Goal: Information Seeking & Learning: Learn about a topic

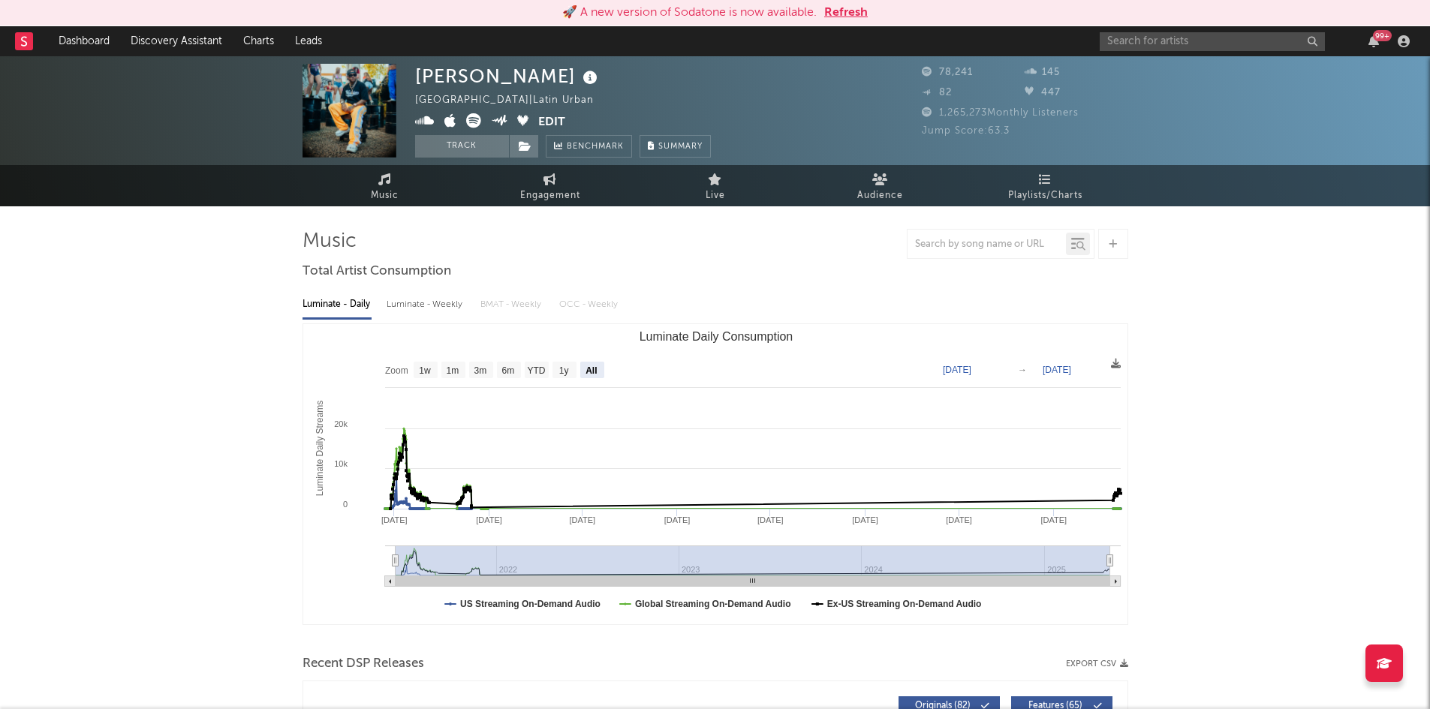
select select "All"
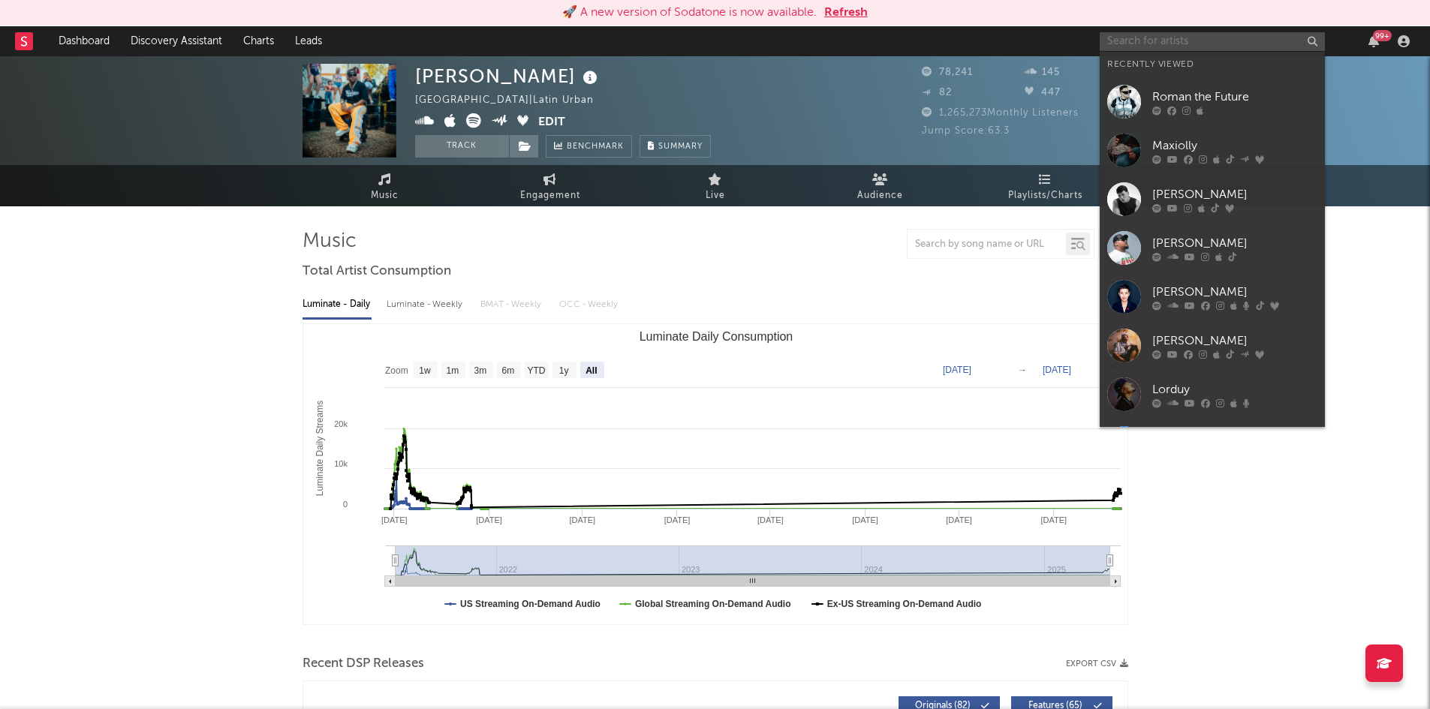
click at [1168, 36] on input "text" at bounding box center [1212, 41] width 225 height 19
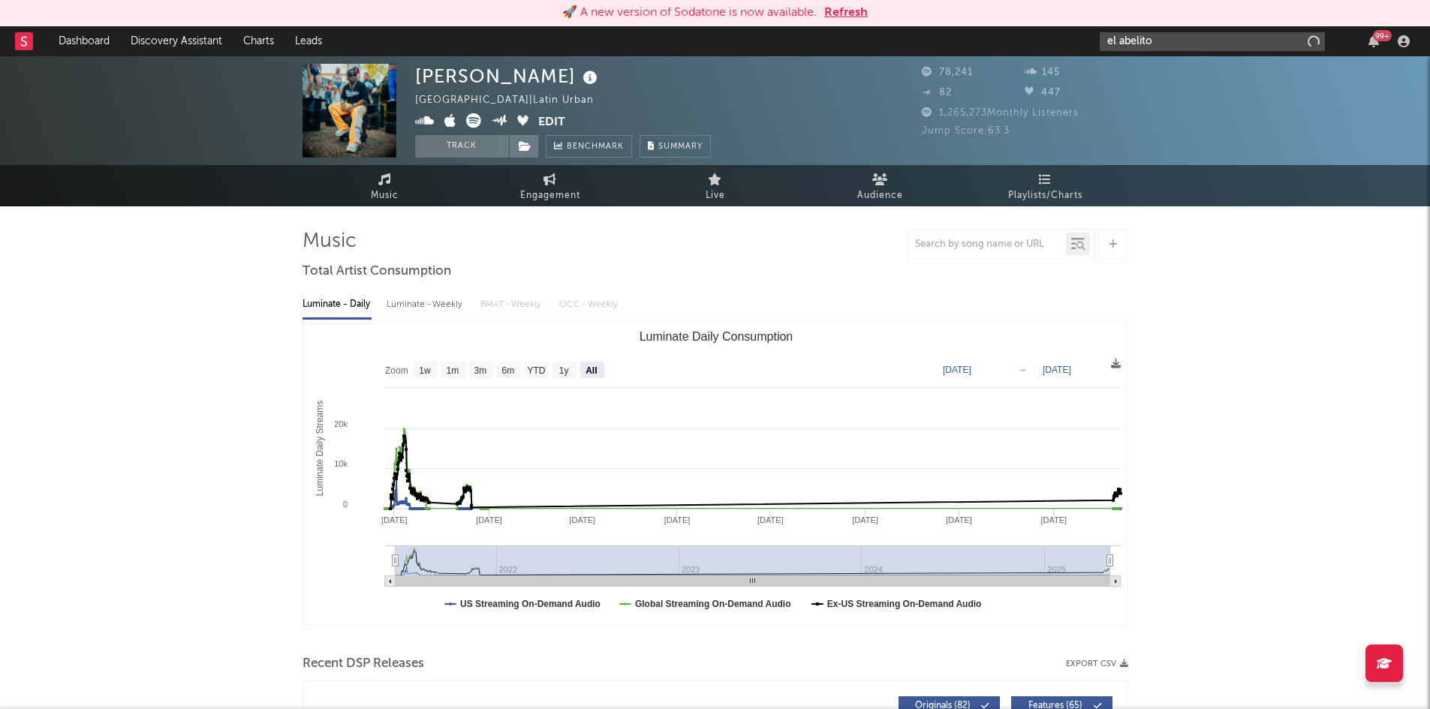
click at [1162, 38] on input "el abelito" at bounding box center [1212, 41] width 225 height 19
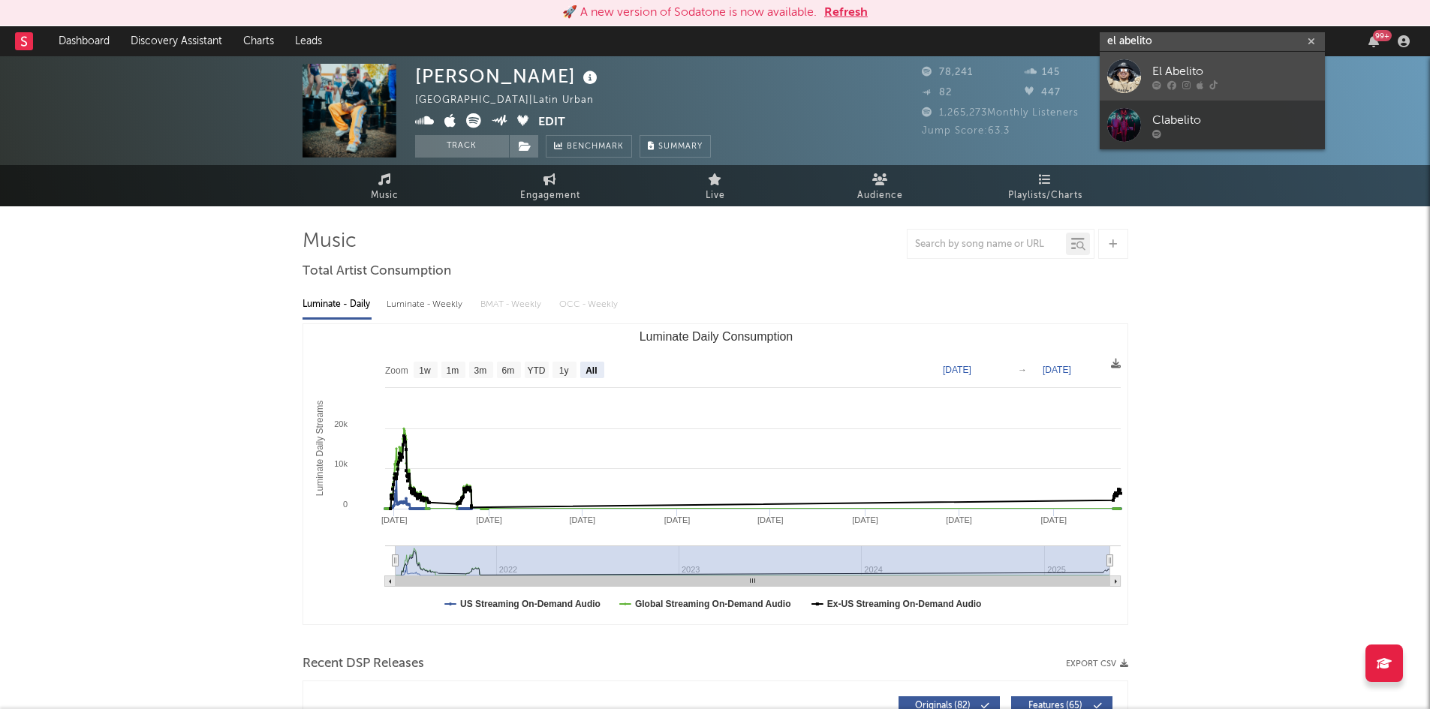
type input "el abelito"
click at [1169, 72] on div "El Abelito" at bounding box center [1234, 71] width 165 height 18
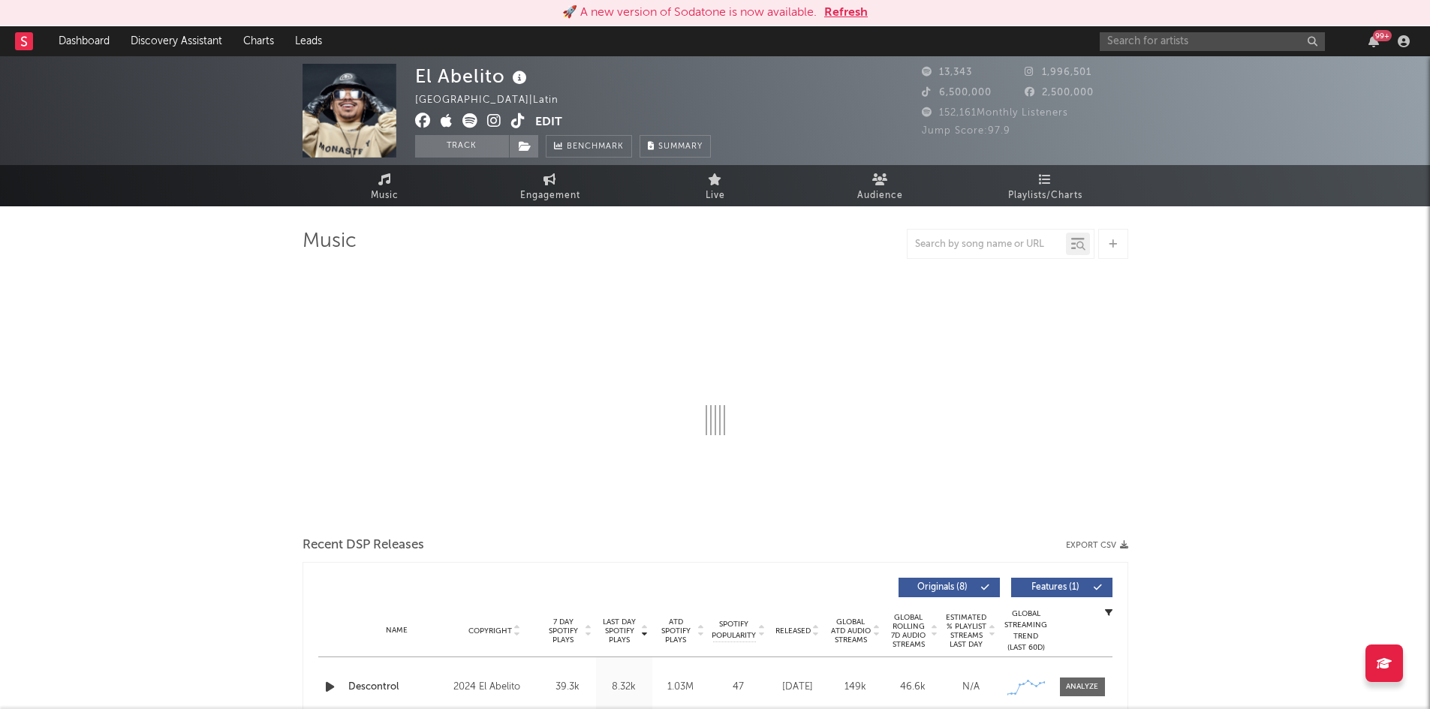
select select "6m"
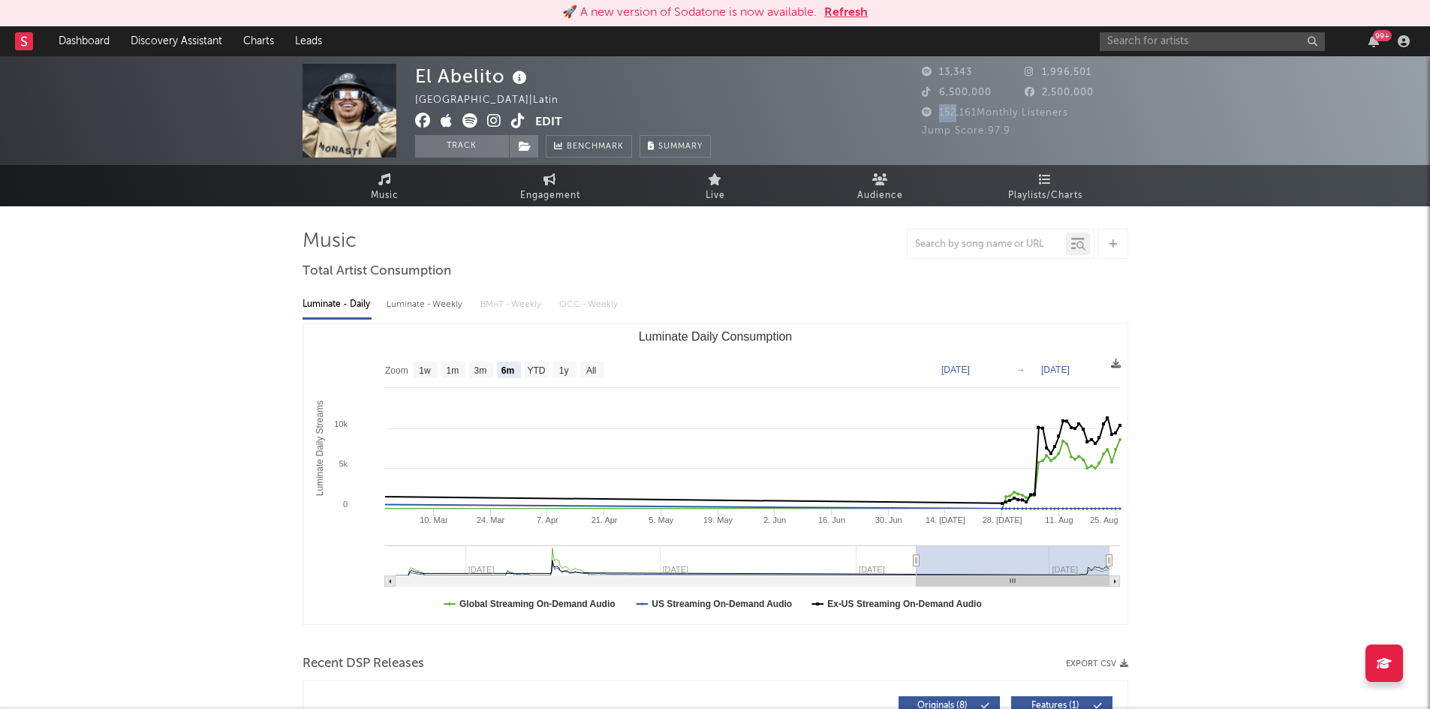
drag, startPoint x: 958, startPoint y: 116, endPoint x: 929, endPoint y: 113, distance: 28.8
click at [929, 113] on span "152,161 Monthly Listeners" at bounding box center [995, 113] width 146 height 10
drag, startPoint x: 1010, startPoint y: 131, endPoint x: 985, endPoint y: 136, distance: 25.3
click at [985, 136] on span "Jump Score: 97.9" at bounding box center [966, 131] width 89 height 10
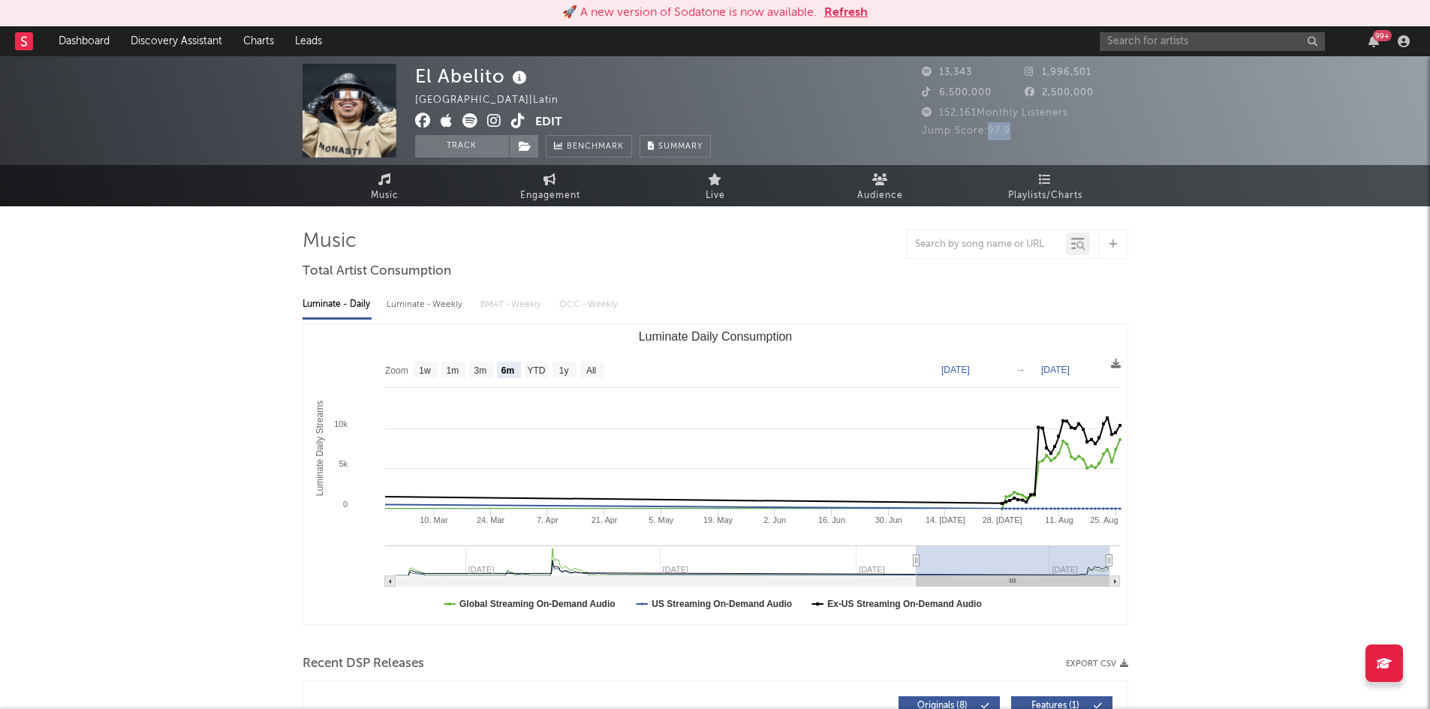
click at [985, 136] on span "Jump Score: 97.9" at bounding box center [966, 131] width 89 height 10
click at [1213, 47] on input "text" at bounding box center [1212, 41] width 225 height 19
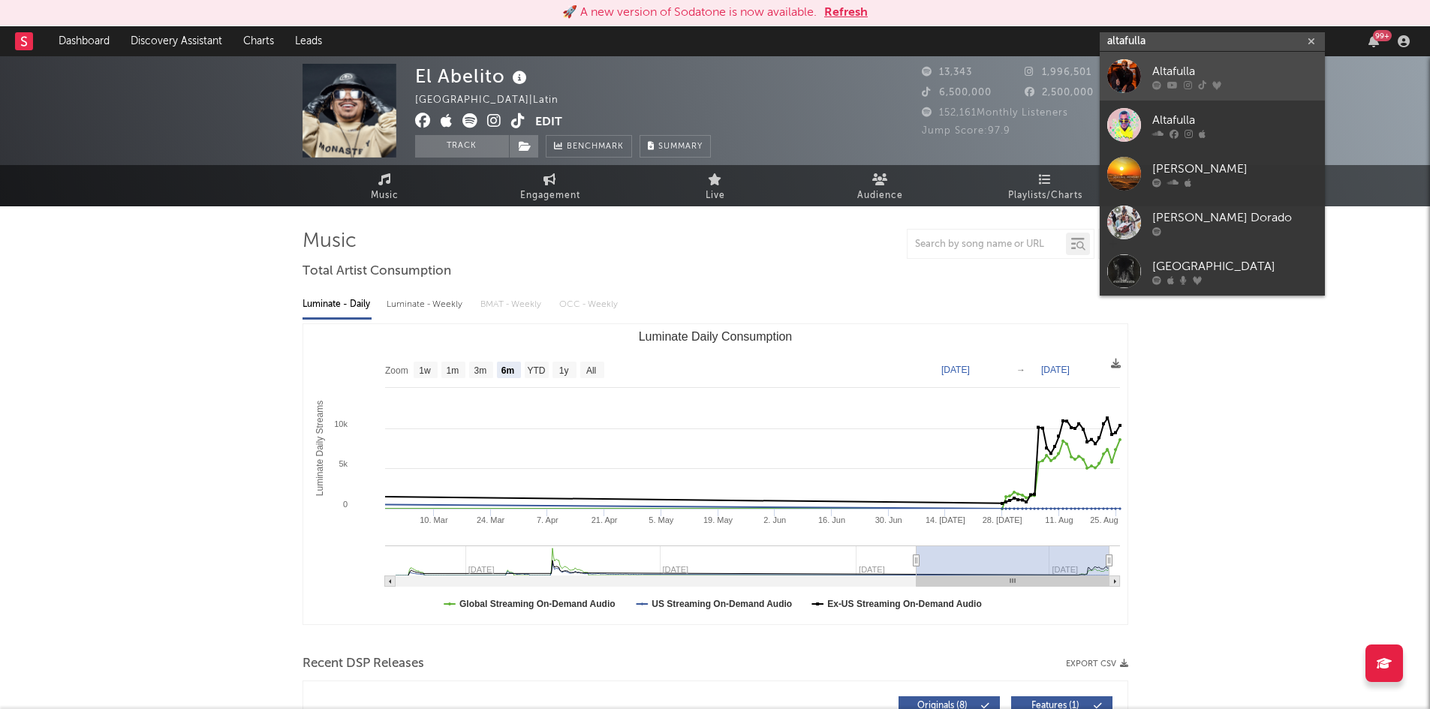
type input "altafulla"
click at [1208, 64] on div "Altafulla" at bounding box center [1234, 71] width 165 height 18
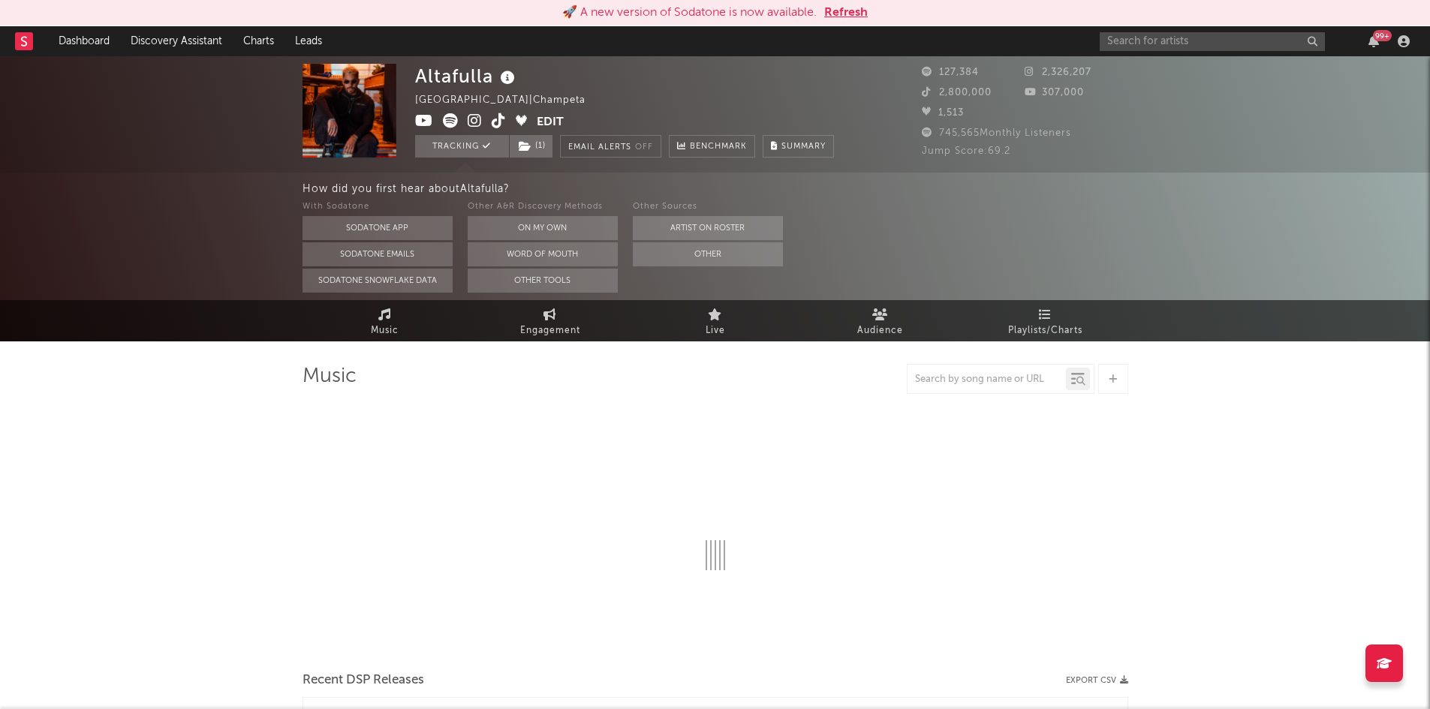
select select "6m"
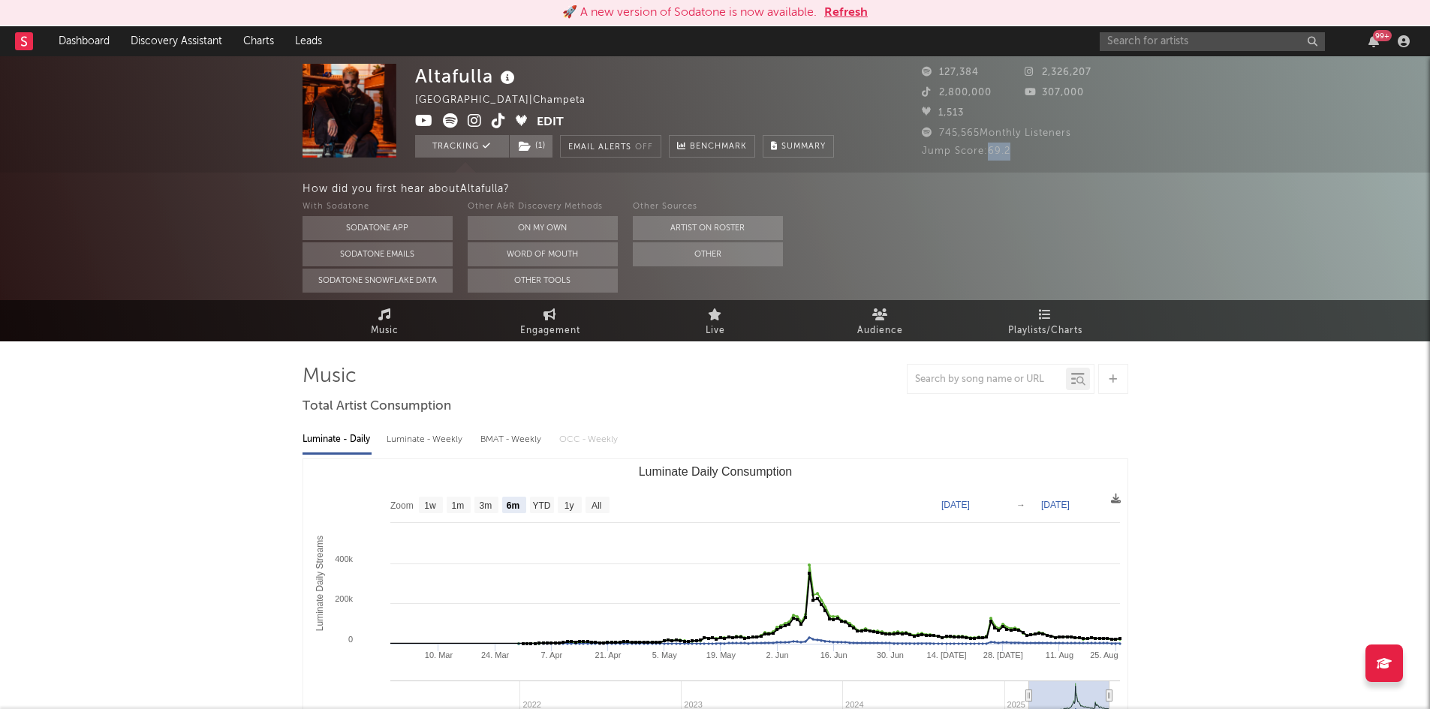
drag, startPoint x: 1016, startPoint y: 151, endPoint x: 987, endPoint y: 152, distance: 29.3
click at [987, 152] on div "Jump Score: 69.2" at bounding box center [1025, 152] width 206 height 18
click at [1148, 42] on input "text" at bounding box center [1212, 41] width 225 height 19
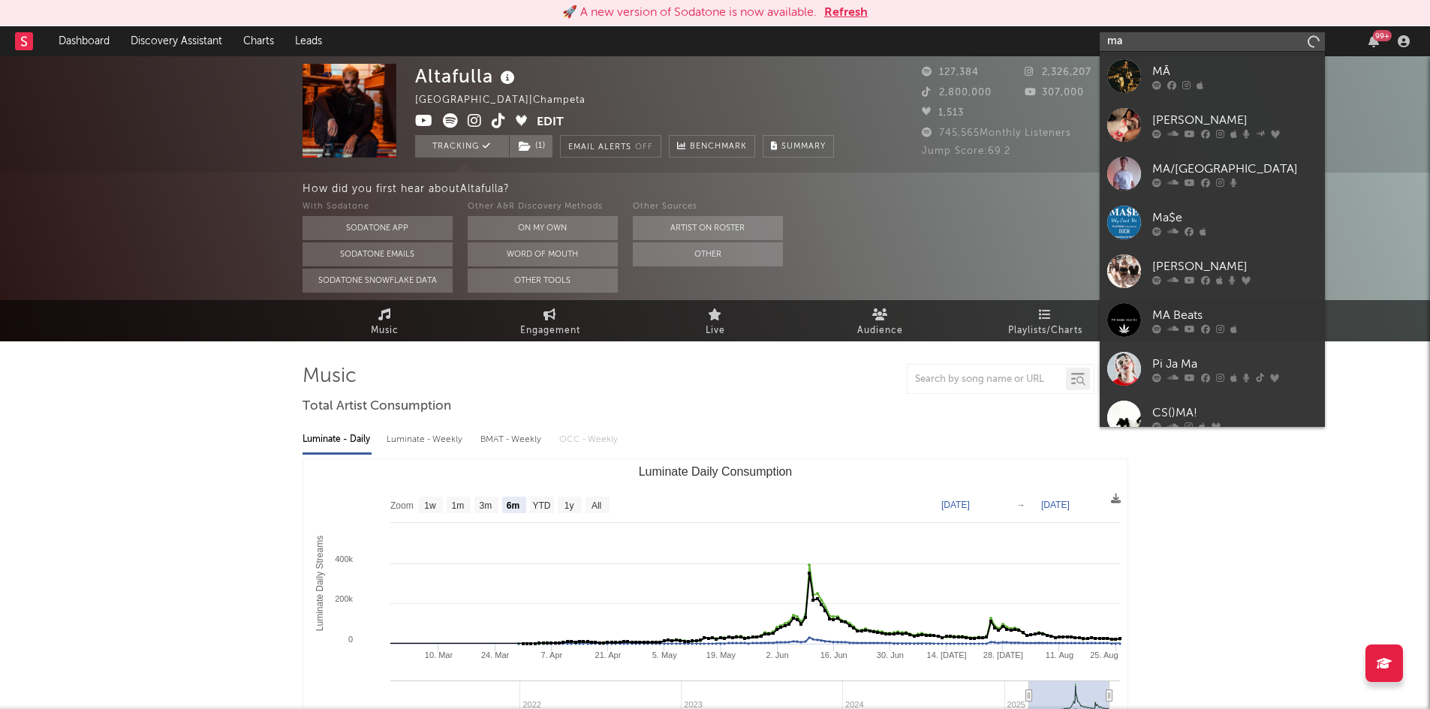
type input "m"
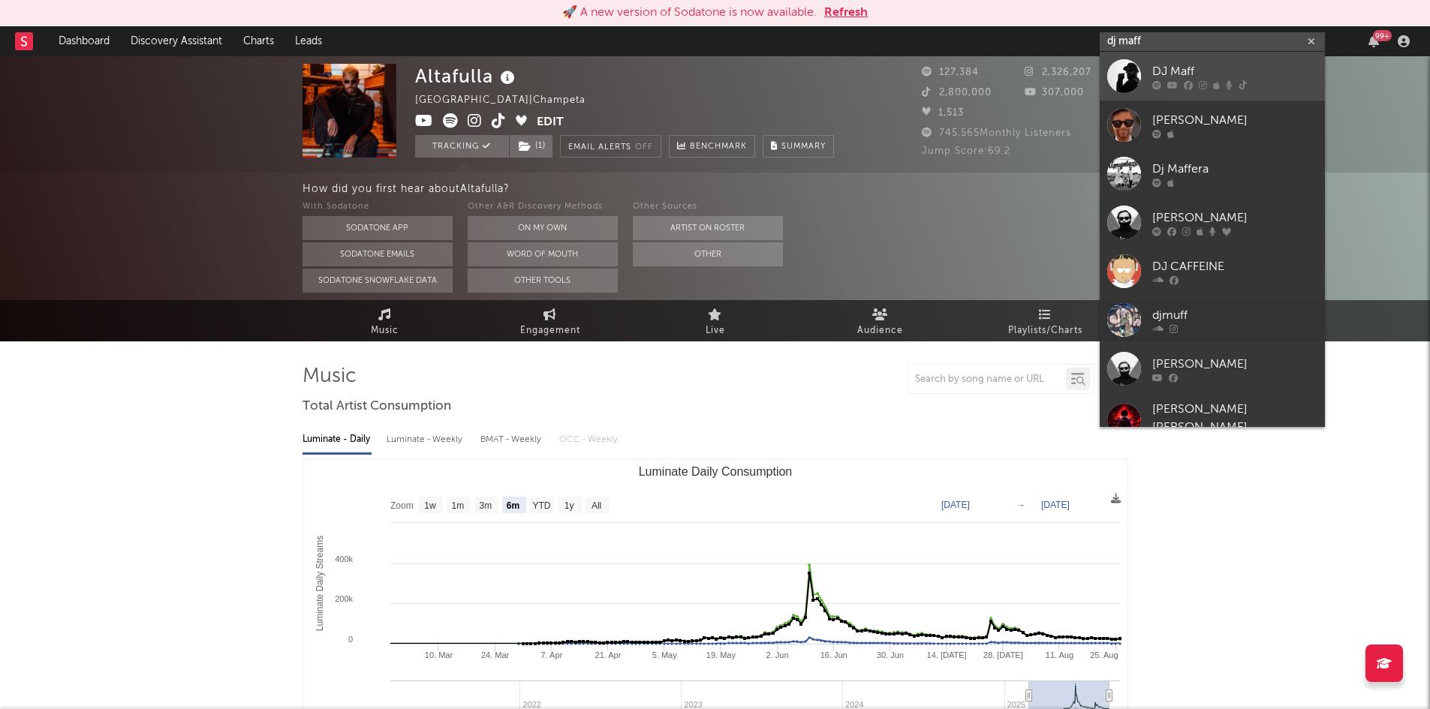
type input "dj maff"
click at [1206, 71] on div "DJ Maff" at bounding box center [1234, 71] width 165 height 18
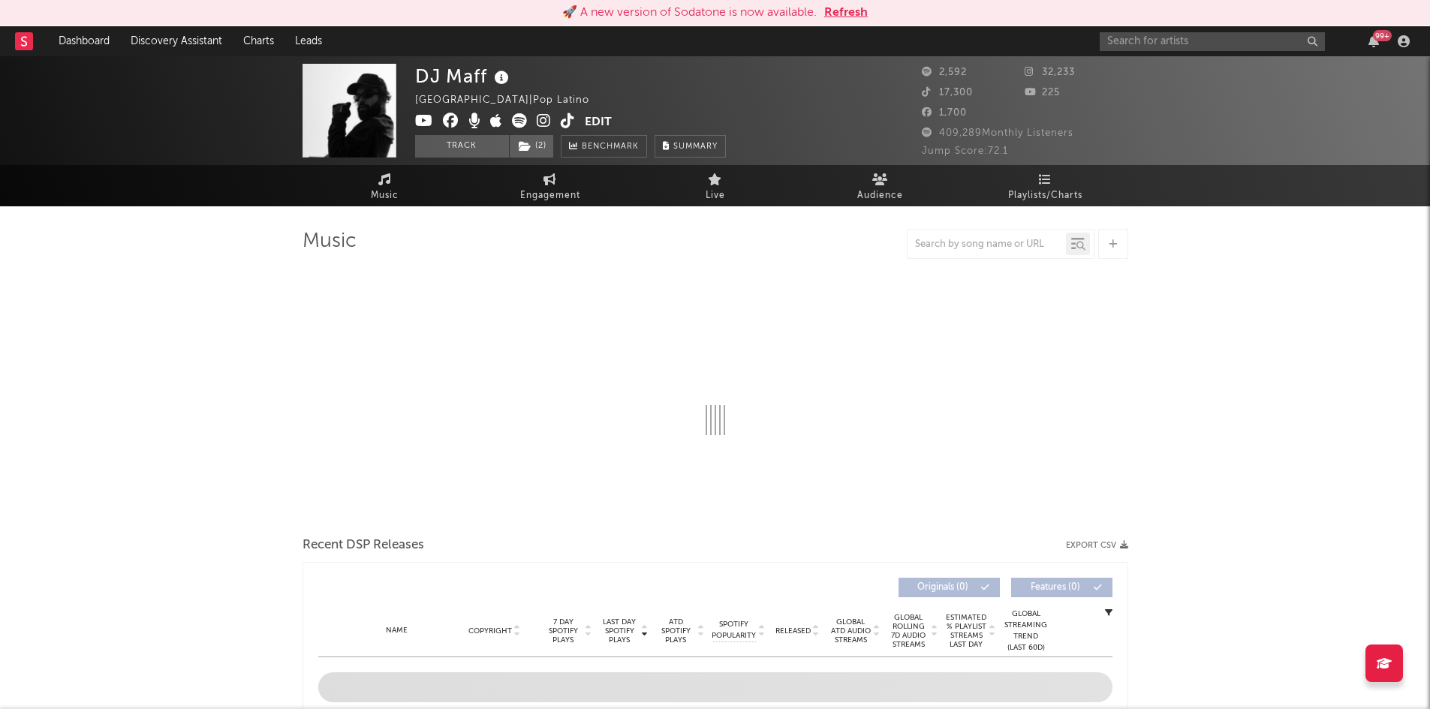
select select "6m"
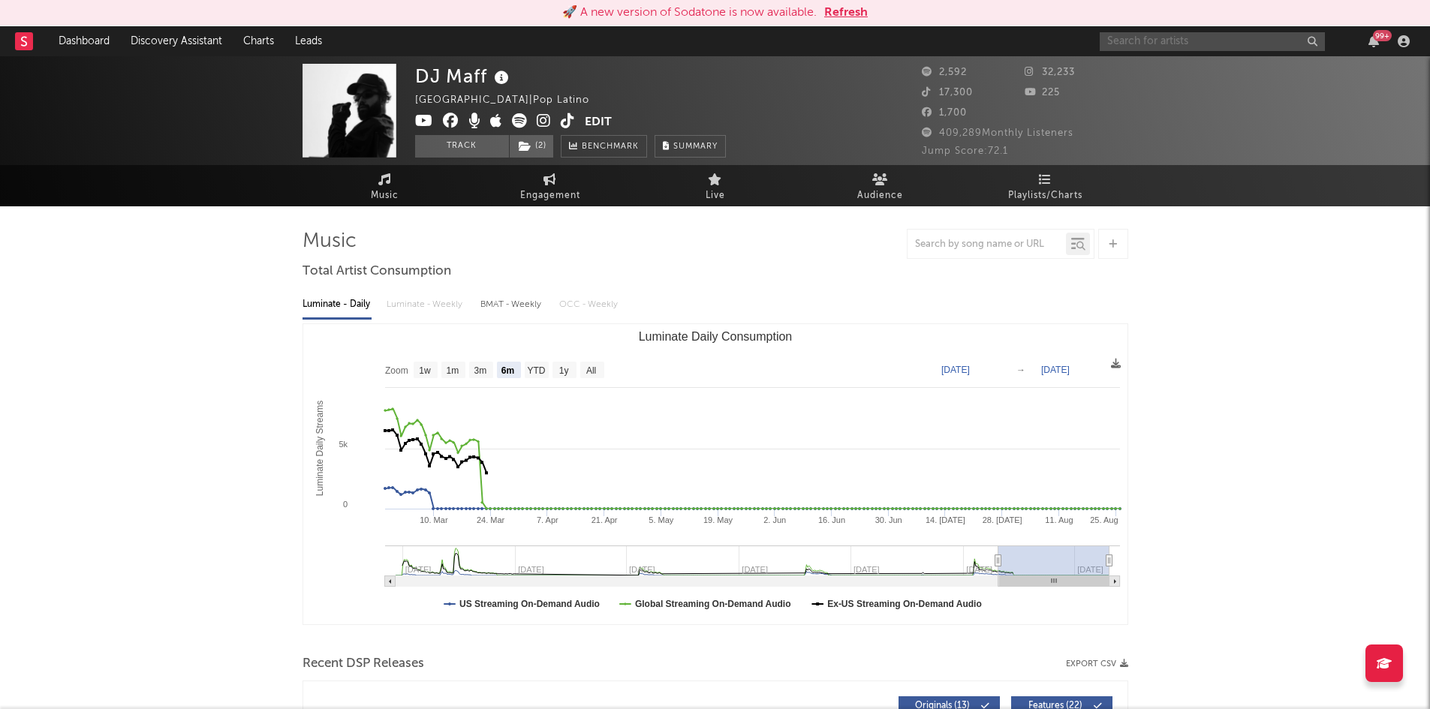
click at [1166, 38] on input "text" at bounding box center [1212, 41] width 225 height 19
type input "p"
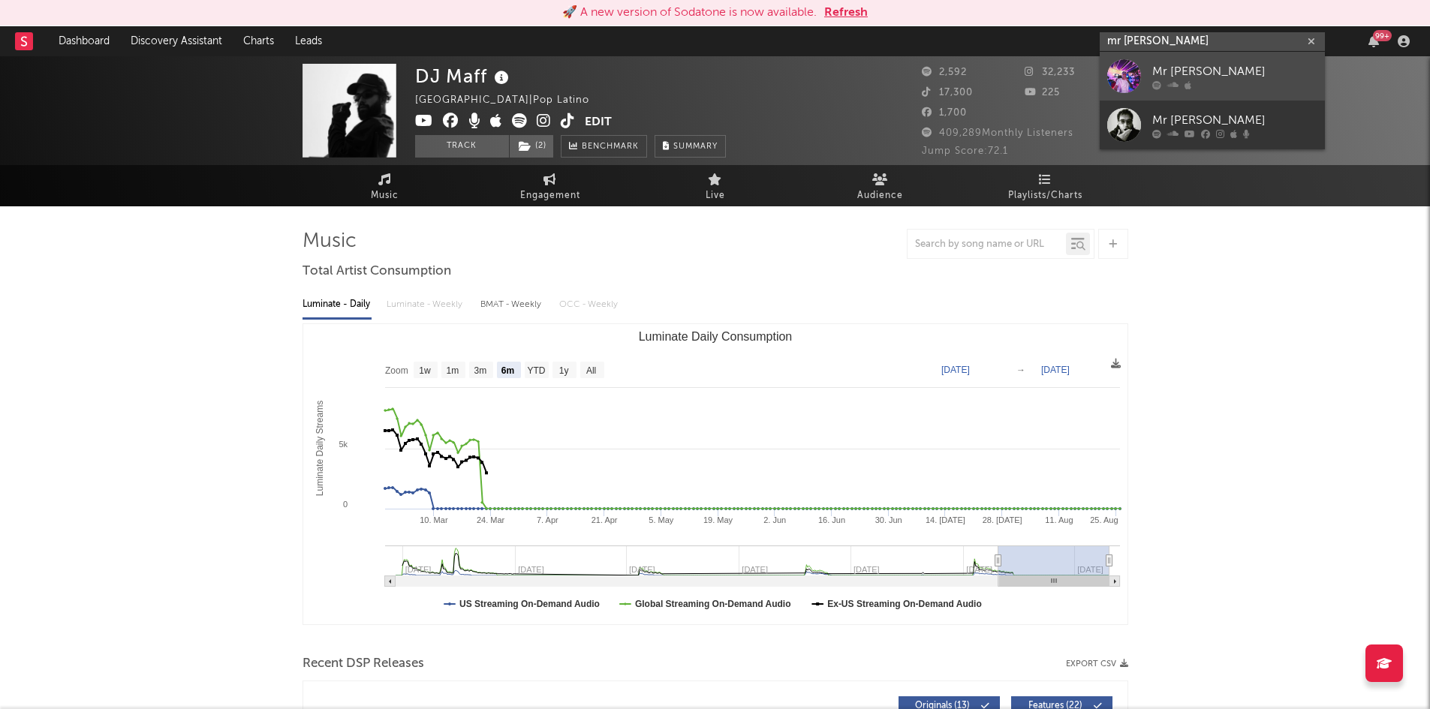
type input "mr [PERSON_NAME]"
click at [1163, 60] on link "Mr [PERSON_NAME]" at bounding box center [1212, 76] width 225 height 49
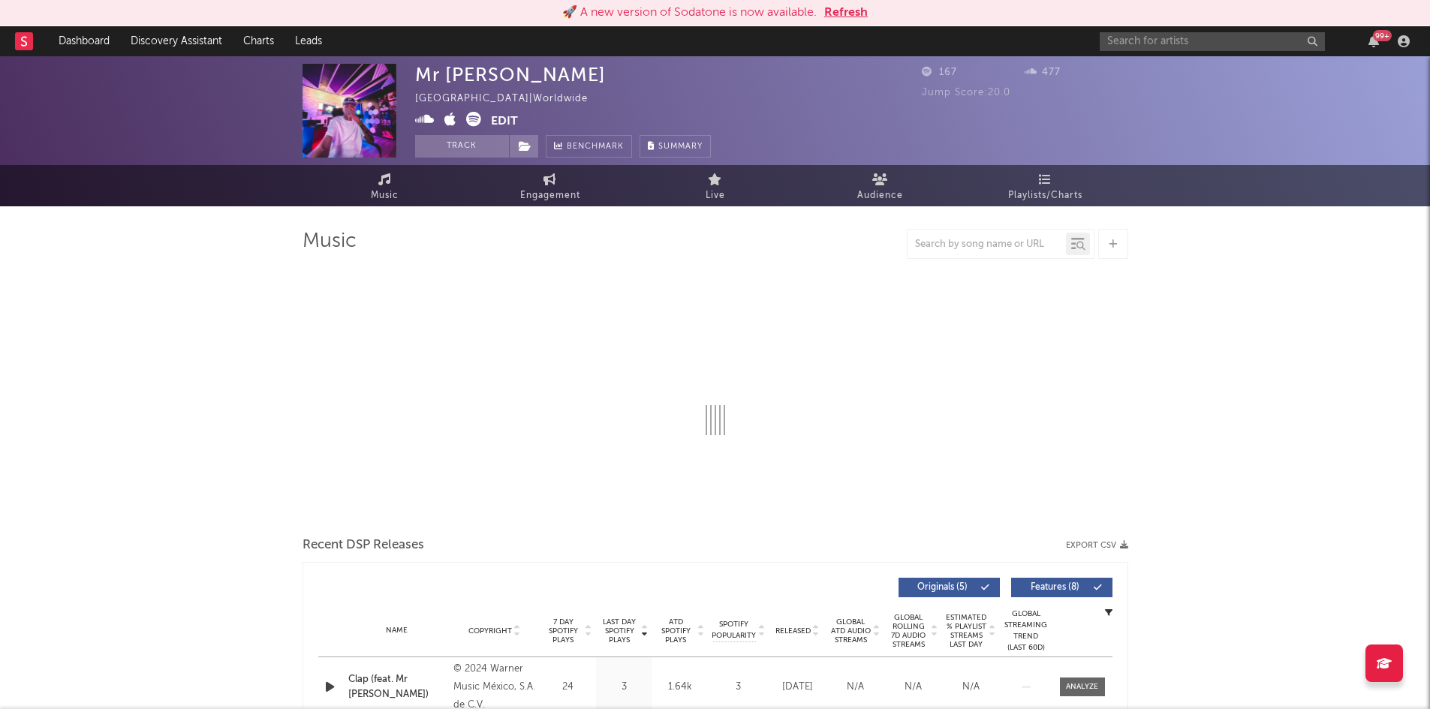
select select "1w"
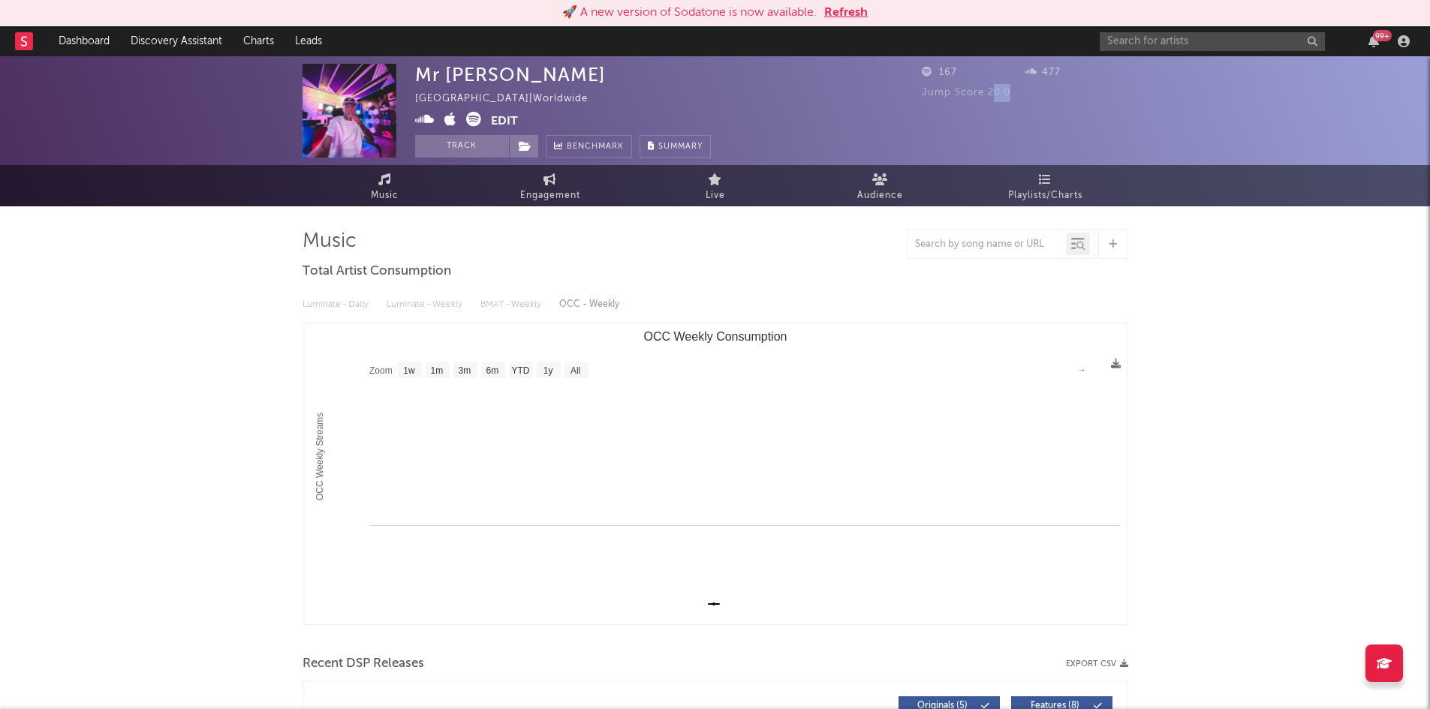
drag, startPoint x: 1009, startPoint y: 90, endPoint x: 998, endPoint y: 89, distance: 11.4
click at [998, 89] on span "Jump Score: 20.0" at bounding box center [966, 93] width 89 height 10
click at [1198, 42] on input "text" at bounding box center [1212, 41] width 225 height 19
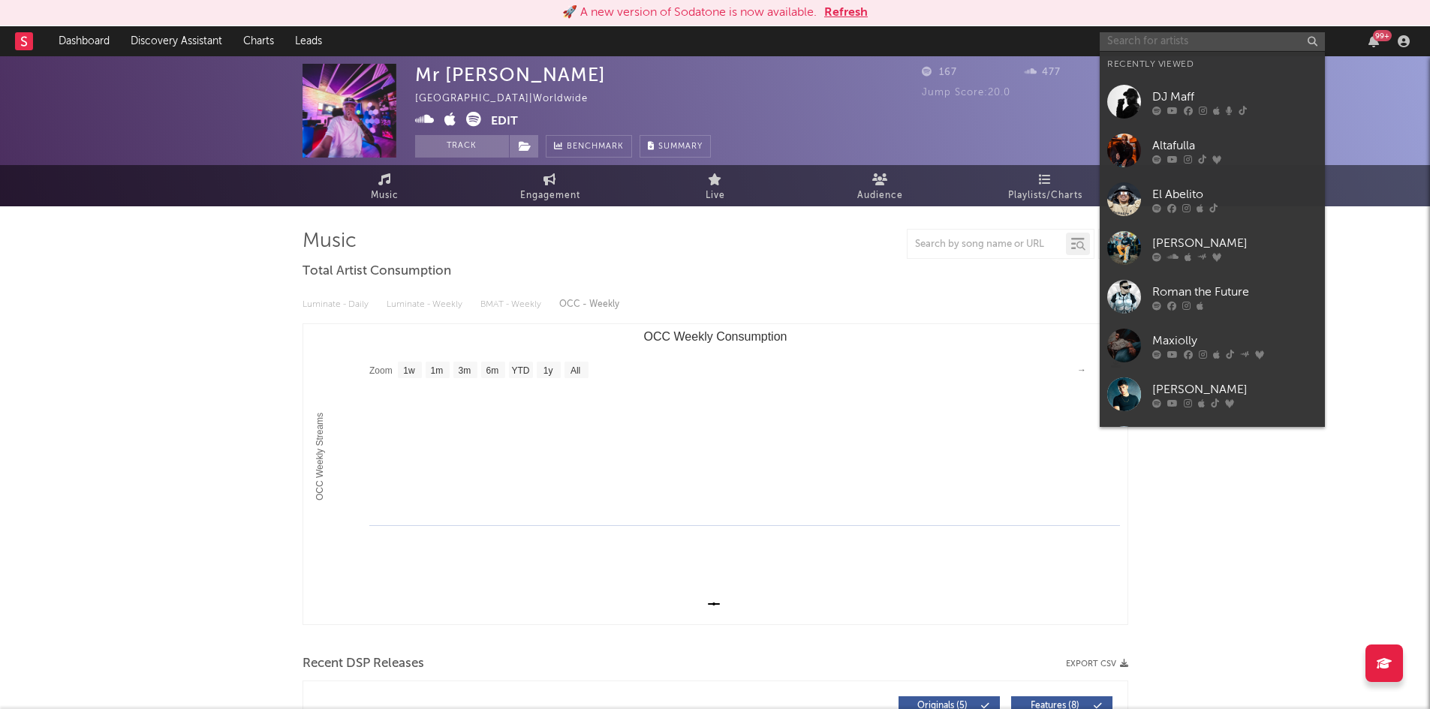
click at [1198, 42] on input "text" at bounding box center [1212, 41] width 225 height 19
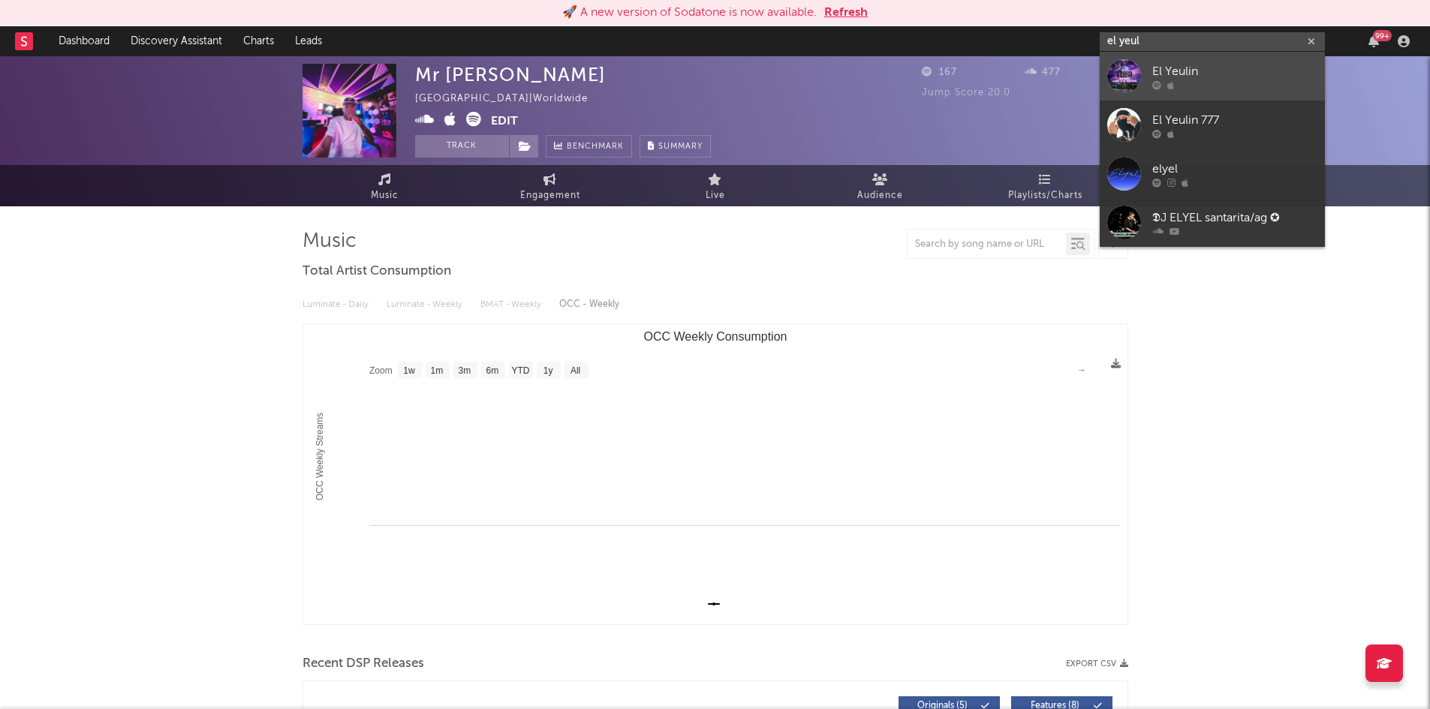
type input "el yeul"
click at [1176, 95] on link "El Yeulin" at bounding box center [1212, 76] width 225 height 49
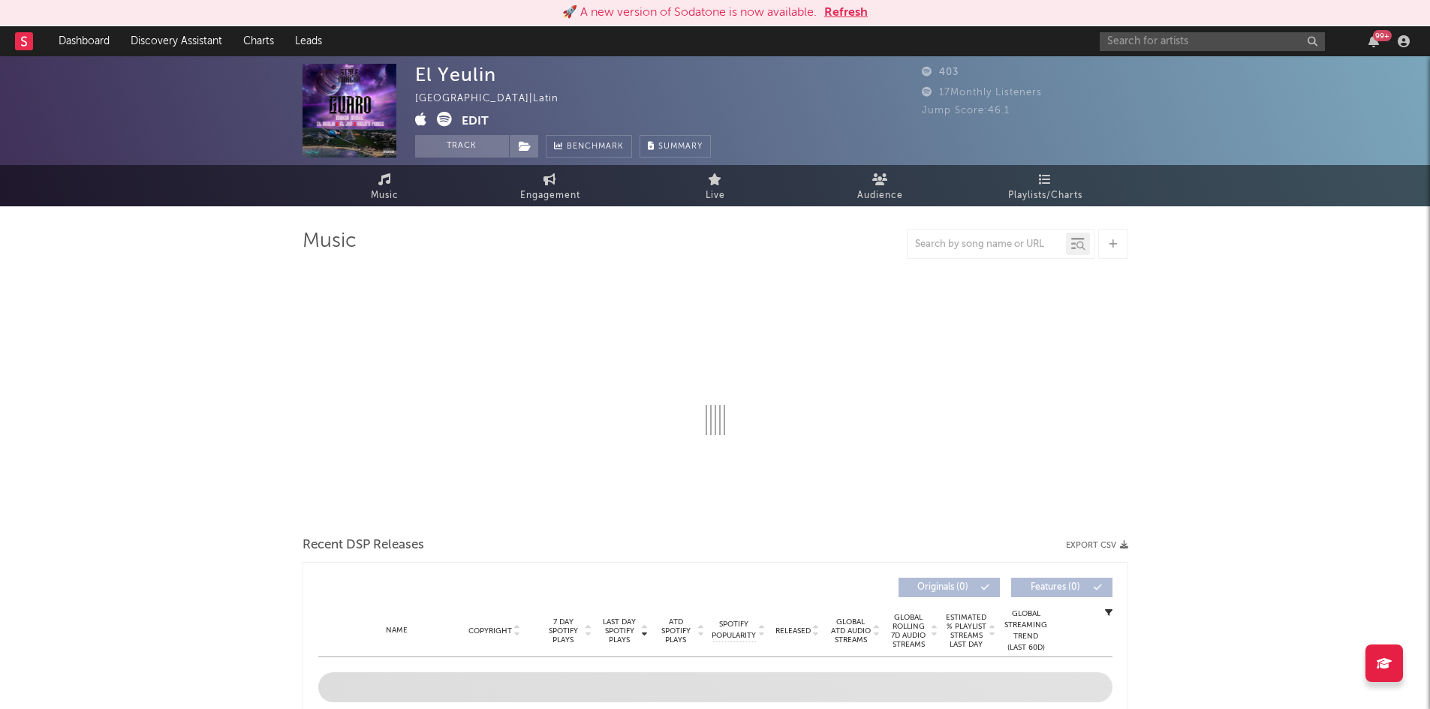
select select "1w"
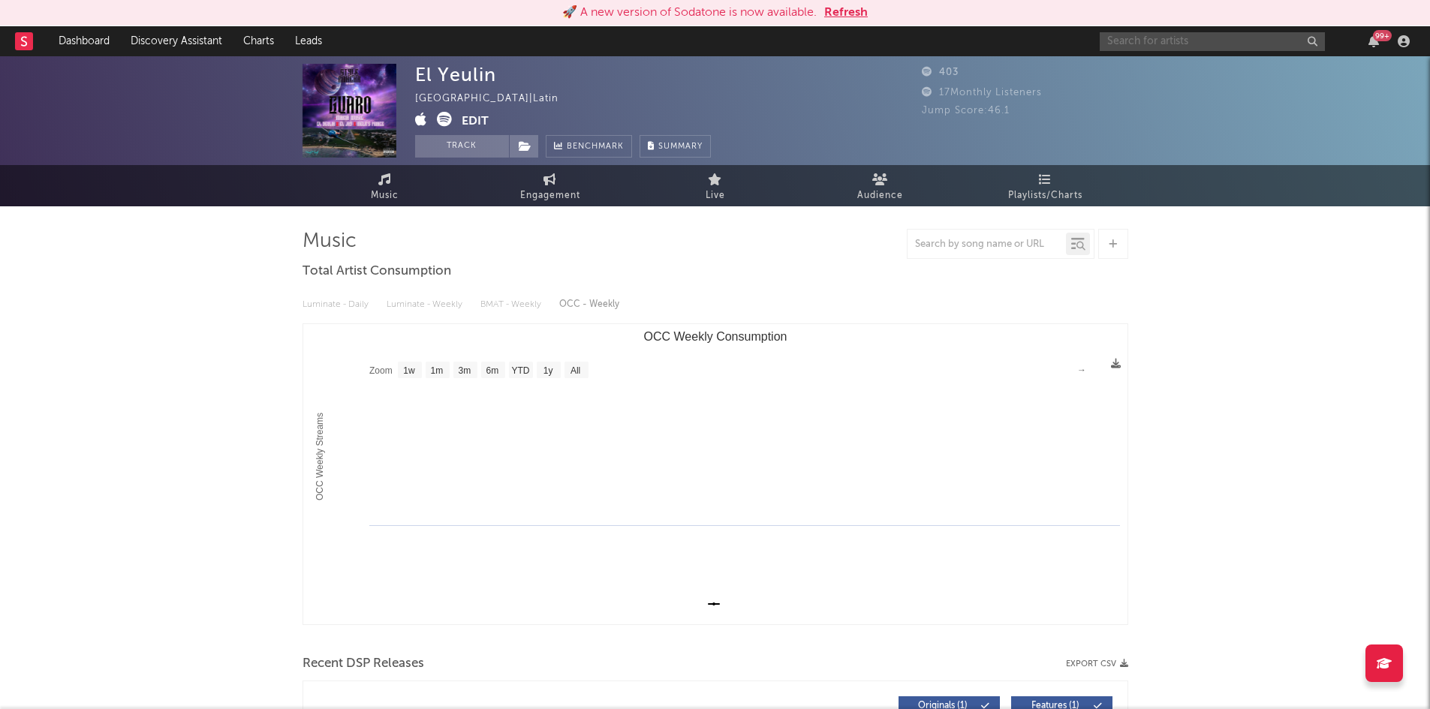
click at [1179, 47] on input "text" at bounding box center [1212, 41] width 225 height 19
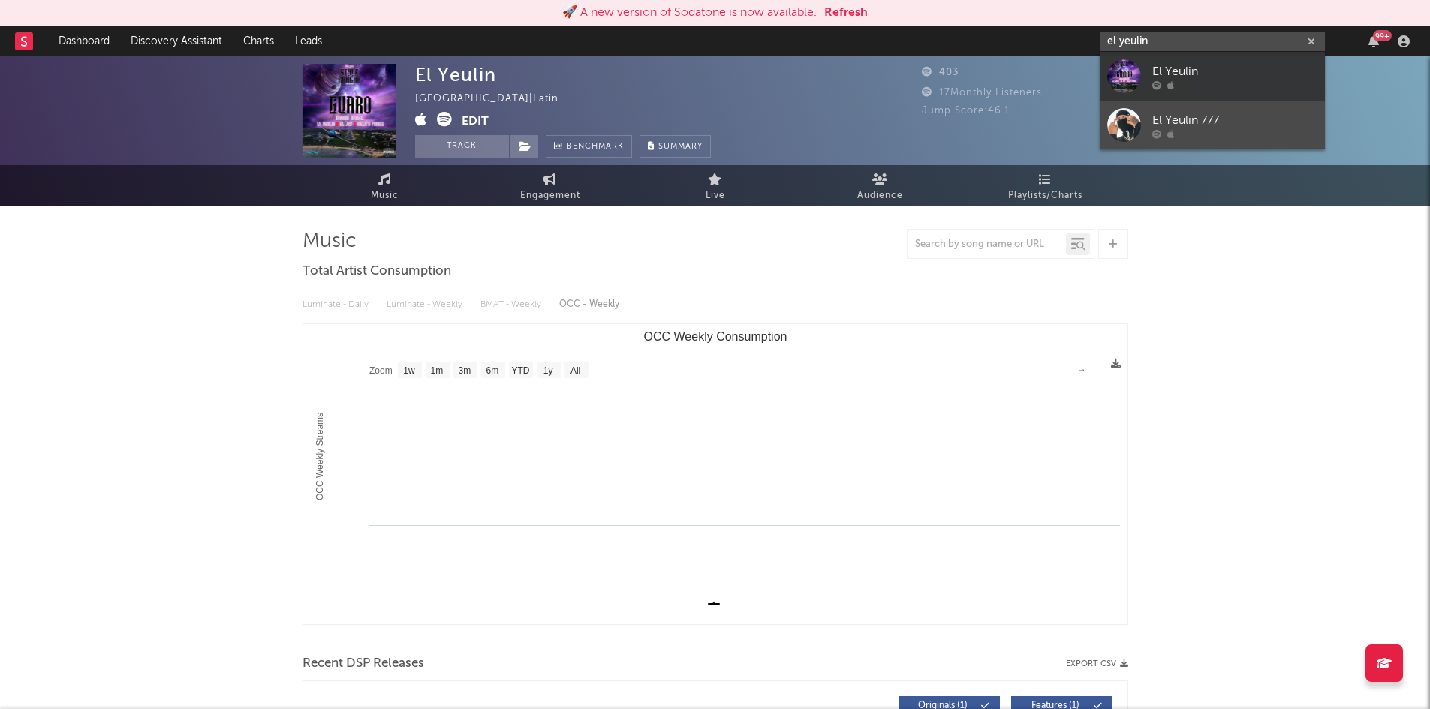
type input "el yeulin"
click at [1262, 117] on div "El Yeulin 777" at bounding box center [1234, 120] width 165 height 18
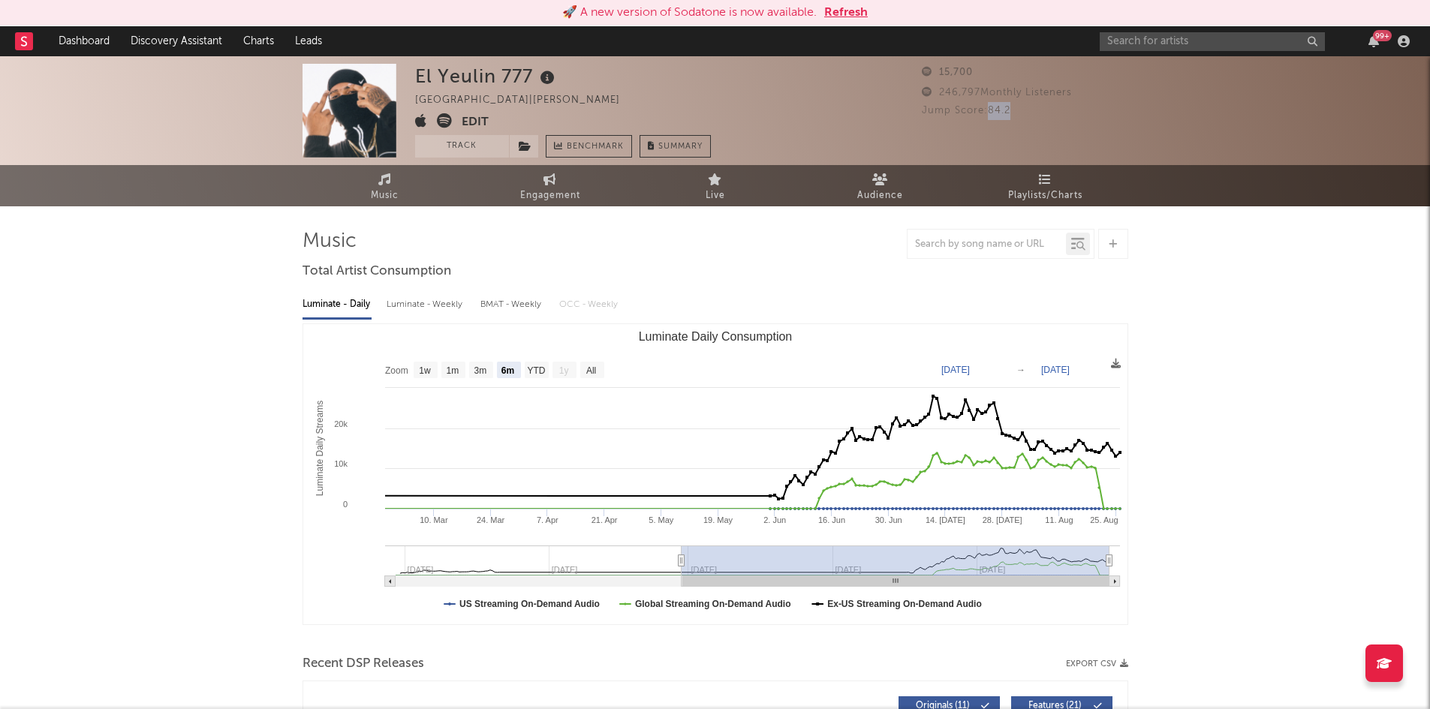
drag, startPoint x: 1012, startPoint y: 107, endPoint x: 990, endPoint y: 108, distance: 22.5
click at [990, 108] on div "Jump Score: 84.2" at bounding box center [1025, 111] width 206 height 18
click at [598, 371] on rect "Luminate Daily Consumption" at bounding box center [592, 370] width 24 height 17
select select "All"
type input "[DATE]"
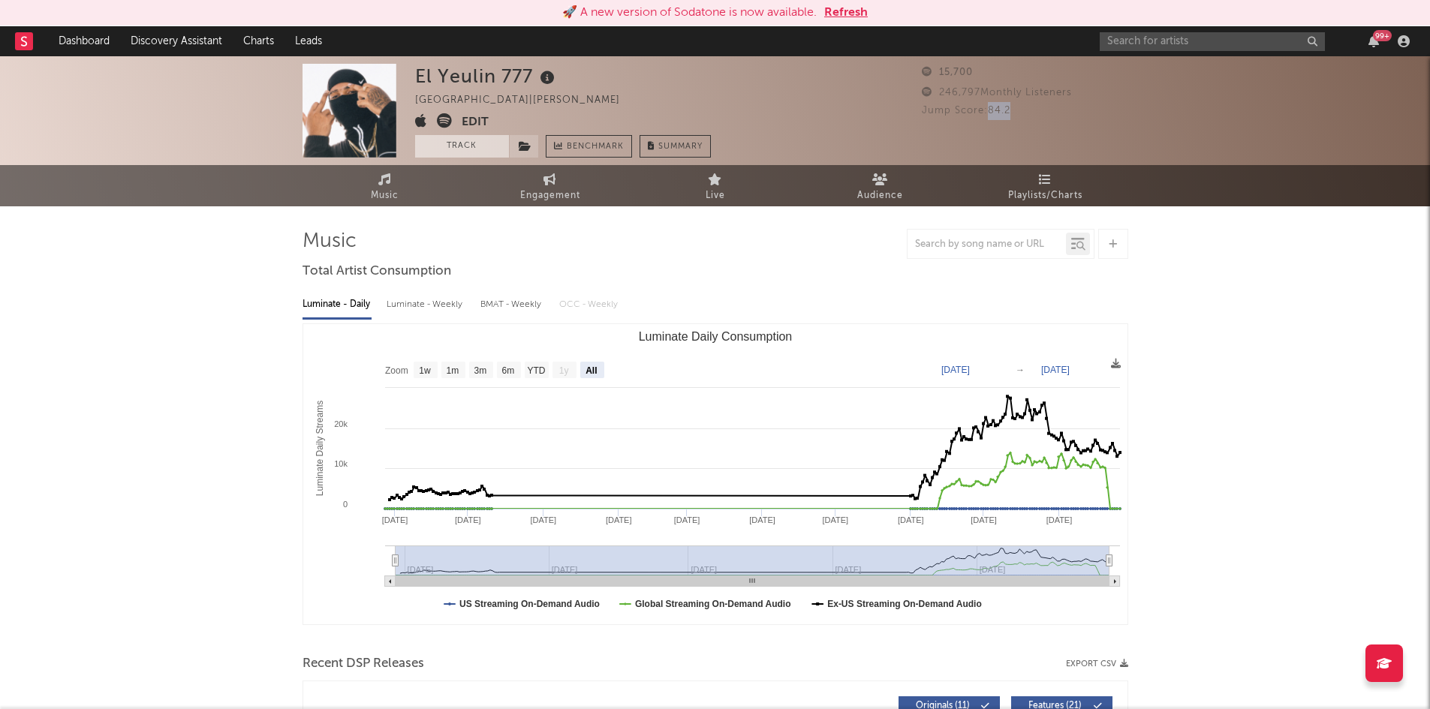
click at [464, 152] on button "Track" at bounding box center [462, 146] width 94 height 23
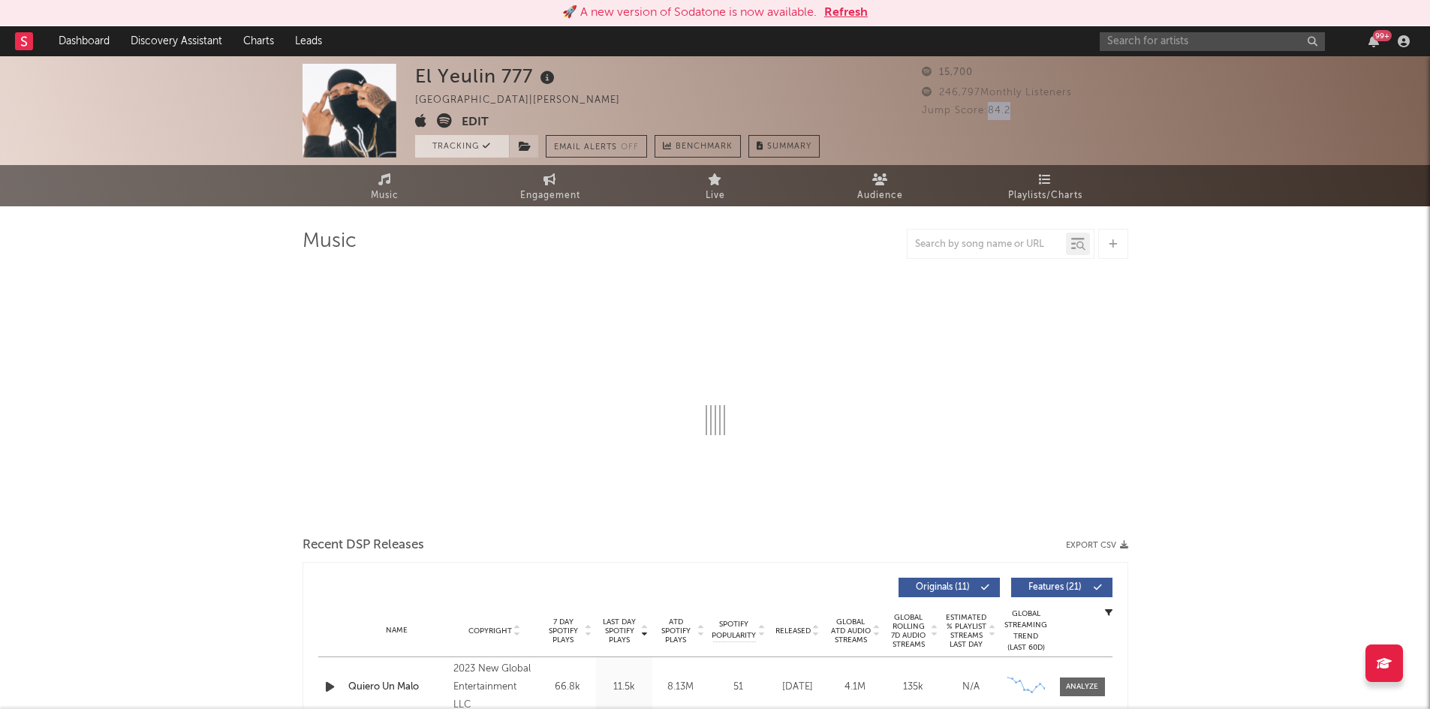
select select "6m"
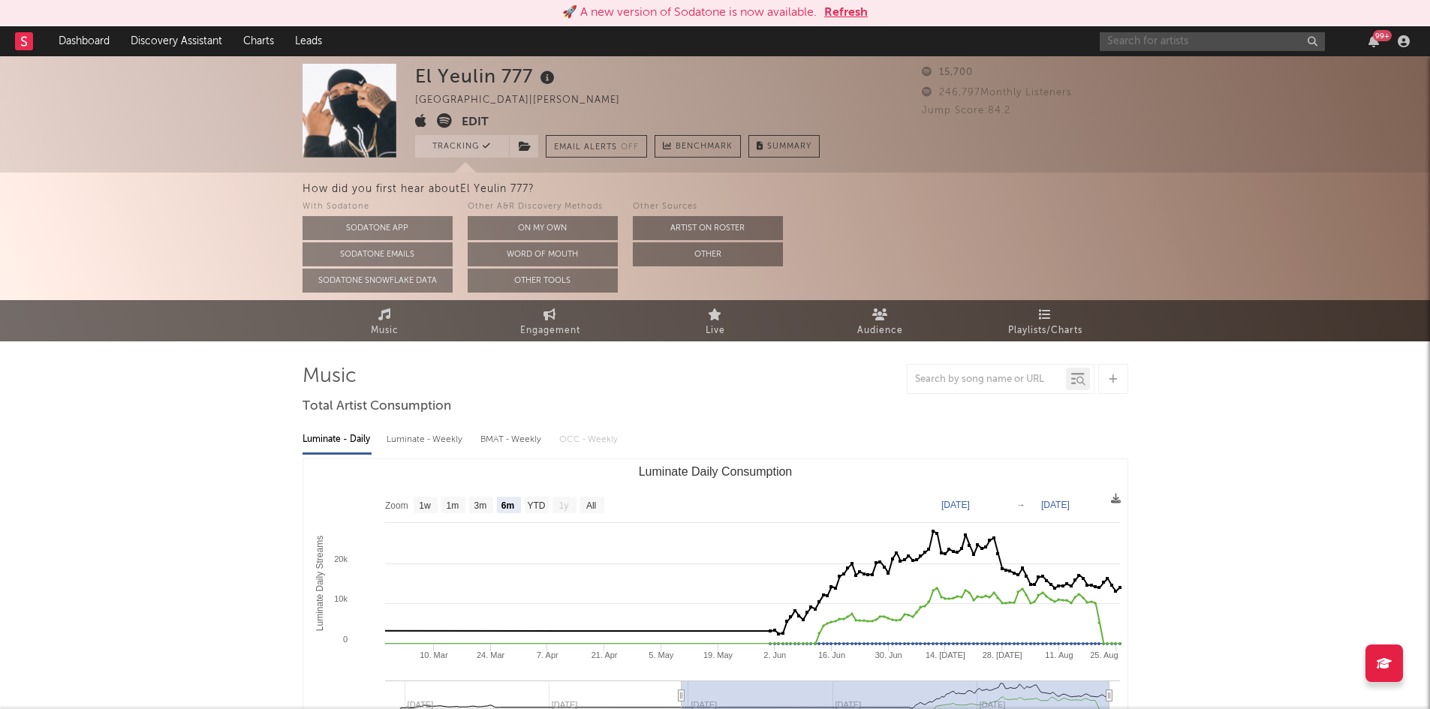
click at [1133, 47] on input "text" at bounding box center [1212, 41] width 225 height 19
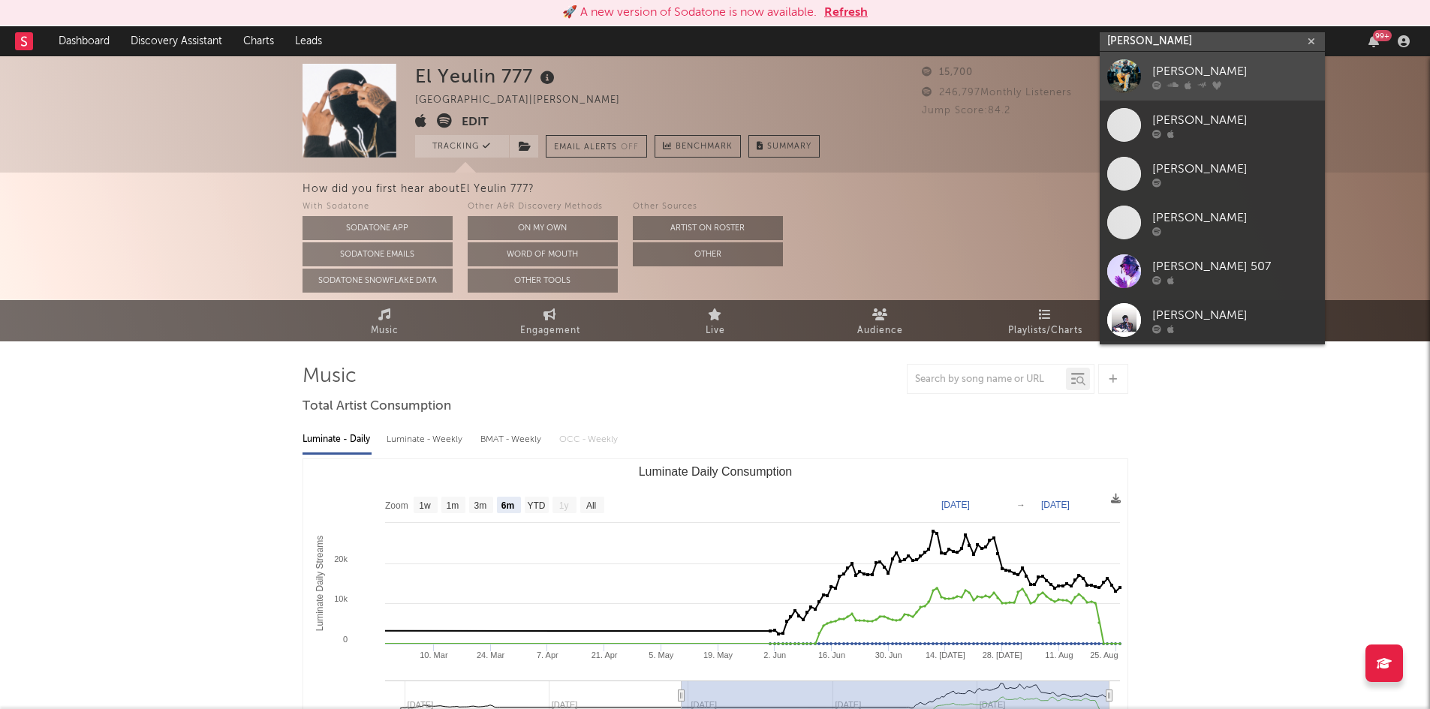
type input "[PERSON_NAME]"
click at [1166, 77] on div "[PERSON_NAME]" at bounding box center [1234, 71] width 165 height 18
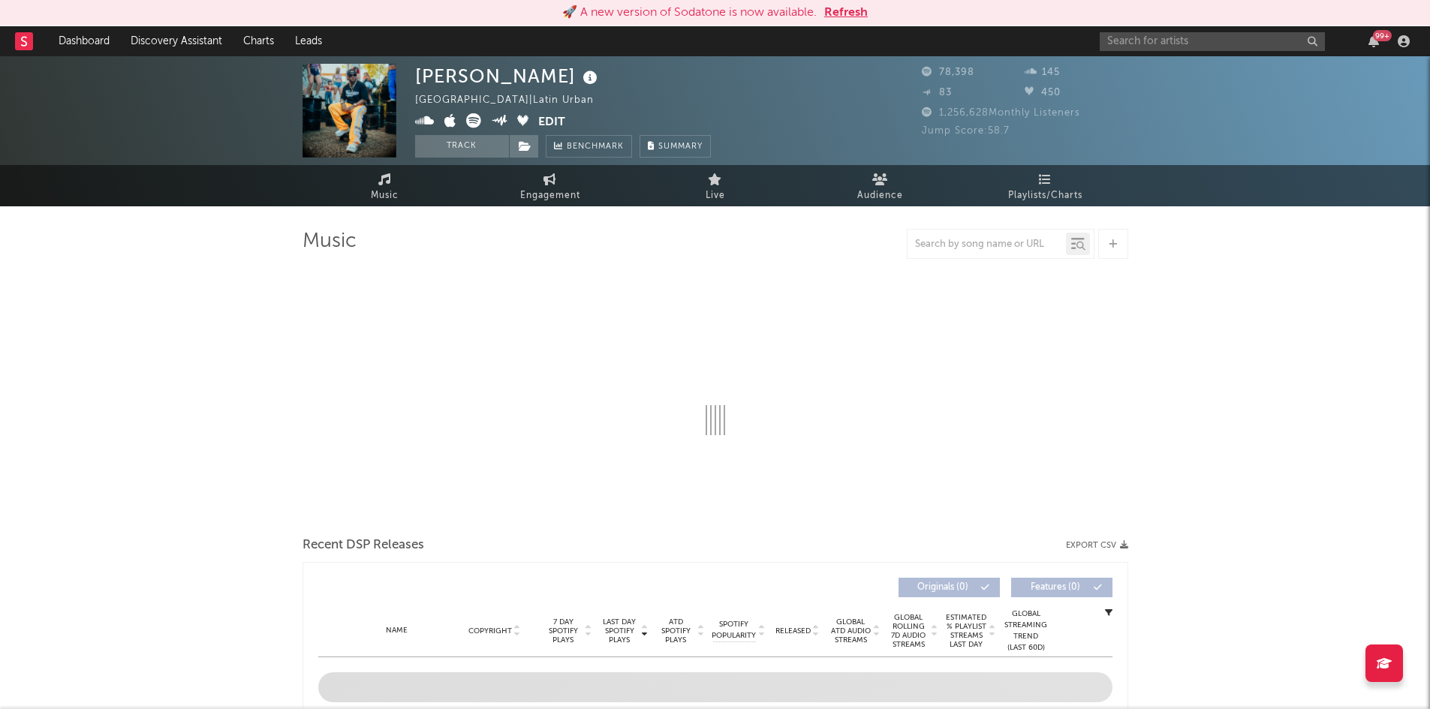
select select "6m"
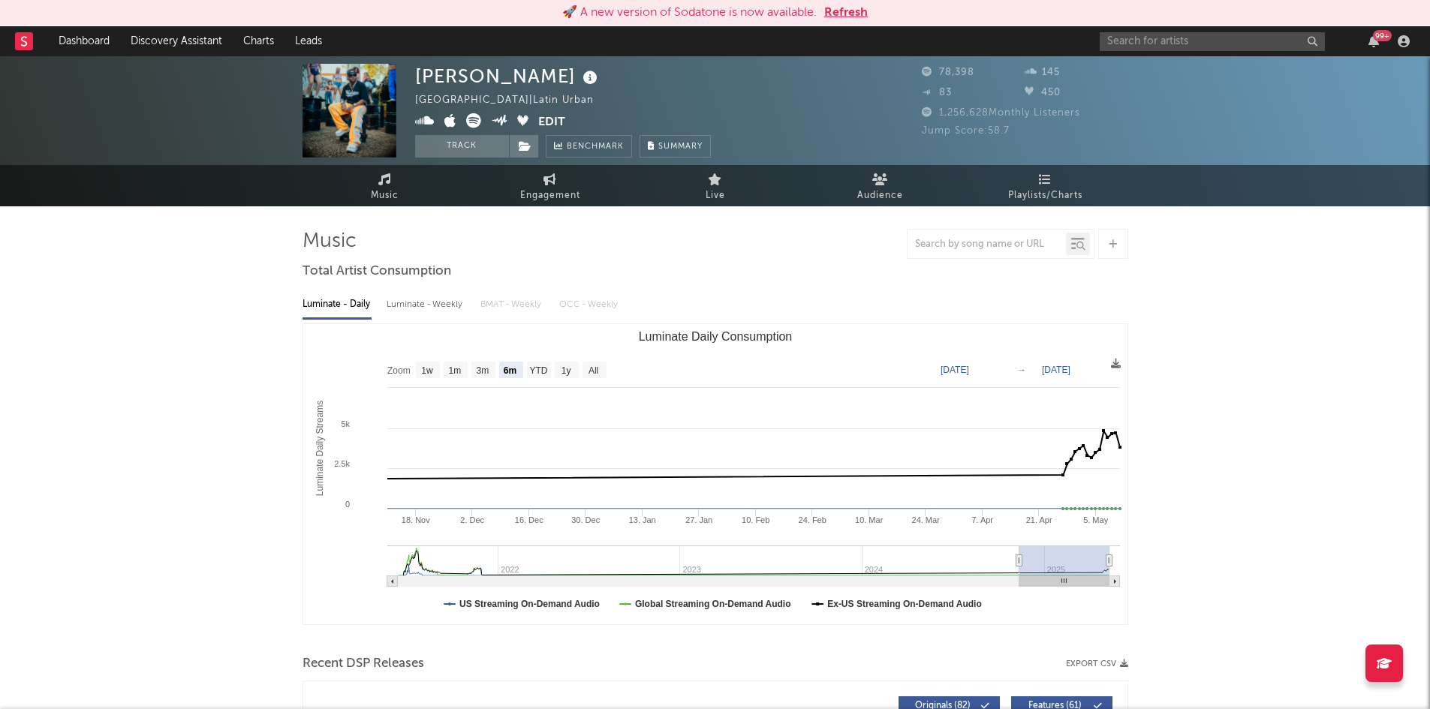
drag, startPoint x: 985, startPoint y: 113, endPoint x: 928, endPoint y: 107, distance: 56.5
click at [928, 107] on div "1,256,628 Monthly Listeners" at bounding box center [1025, 113] width 206 height 18
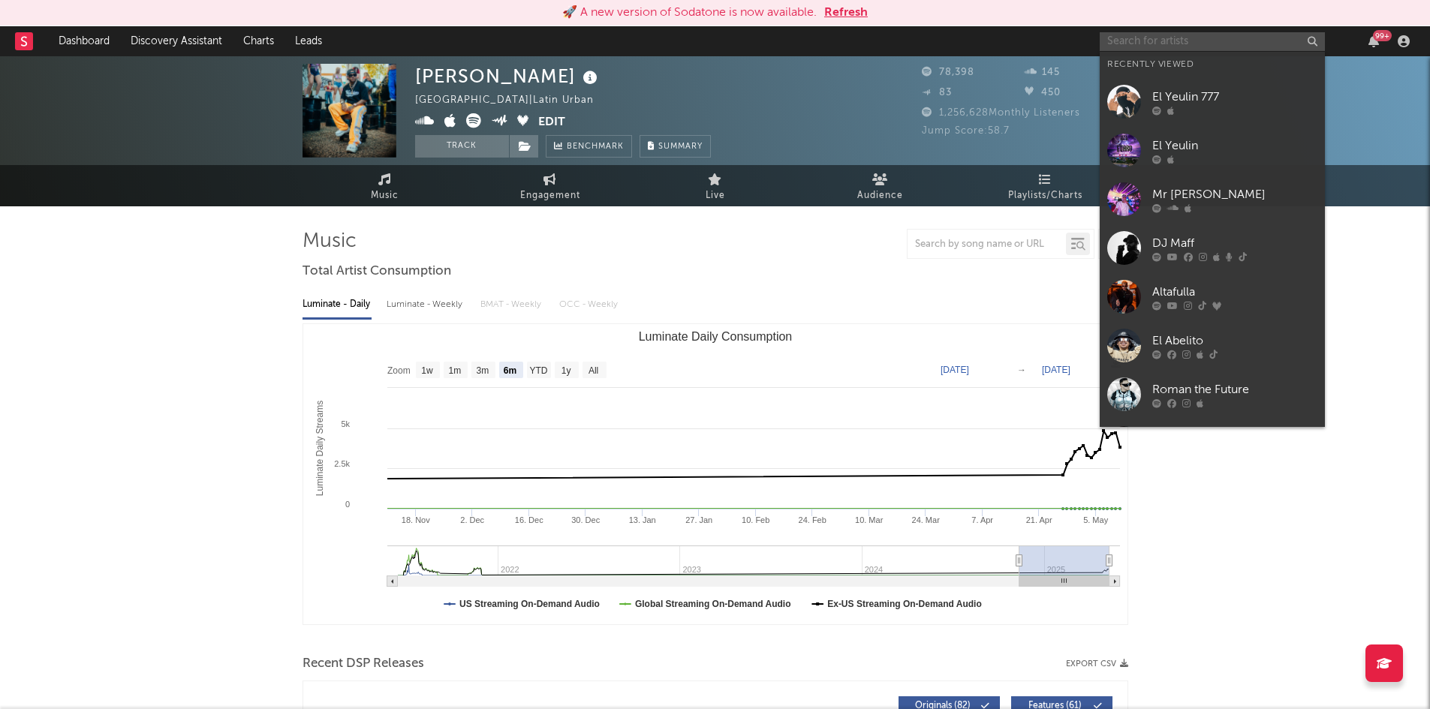
click at [1192, 40] on input "text" at bounding box center [1212, 41] width 225 height 19
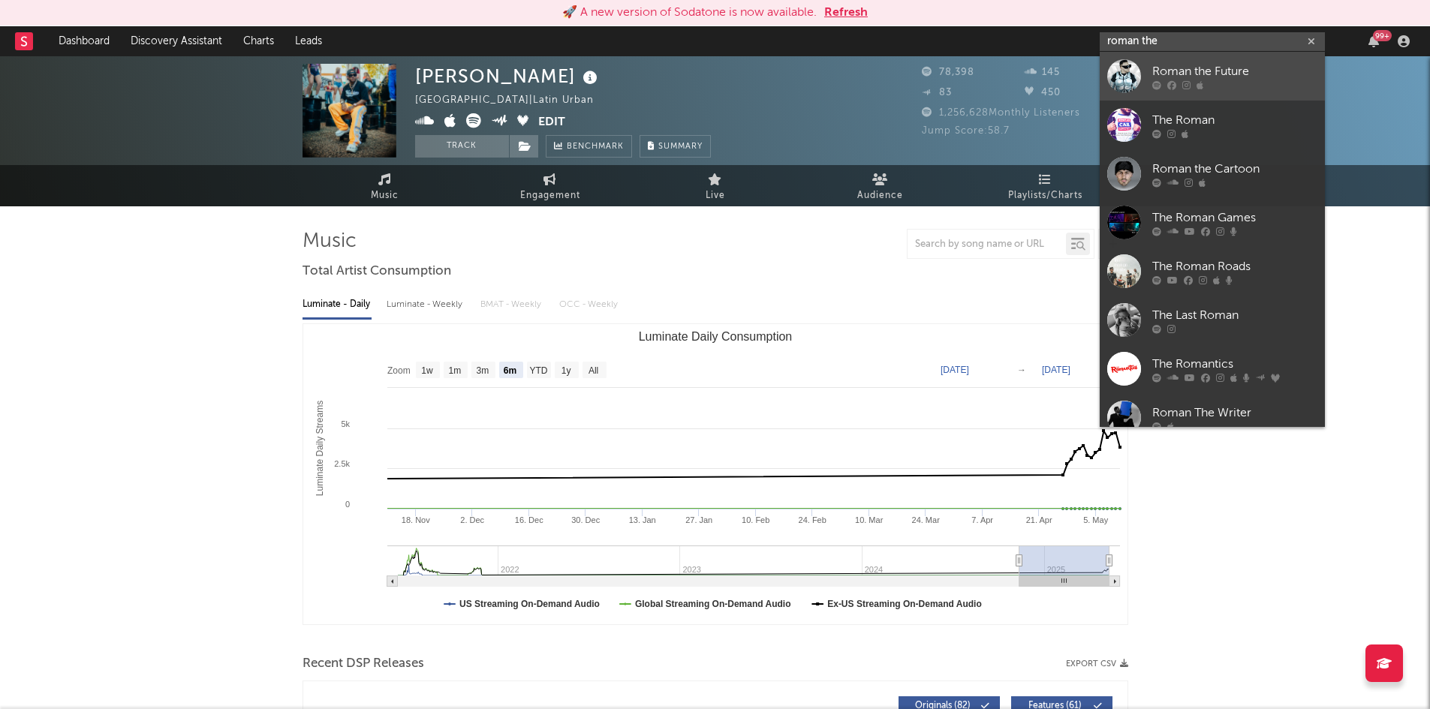
type input "roman the"
click at [1199, 68] on div "Roman the Future" at bounding box center [1234, 71] width 165 height 18
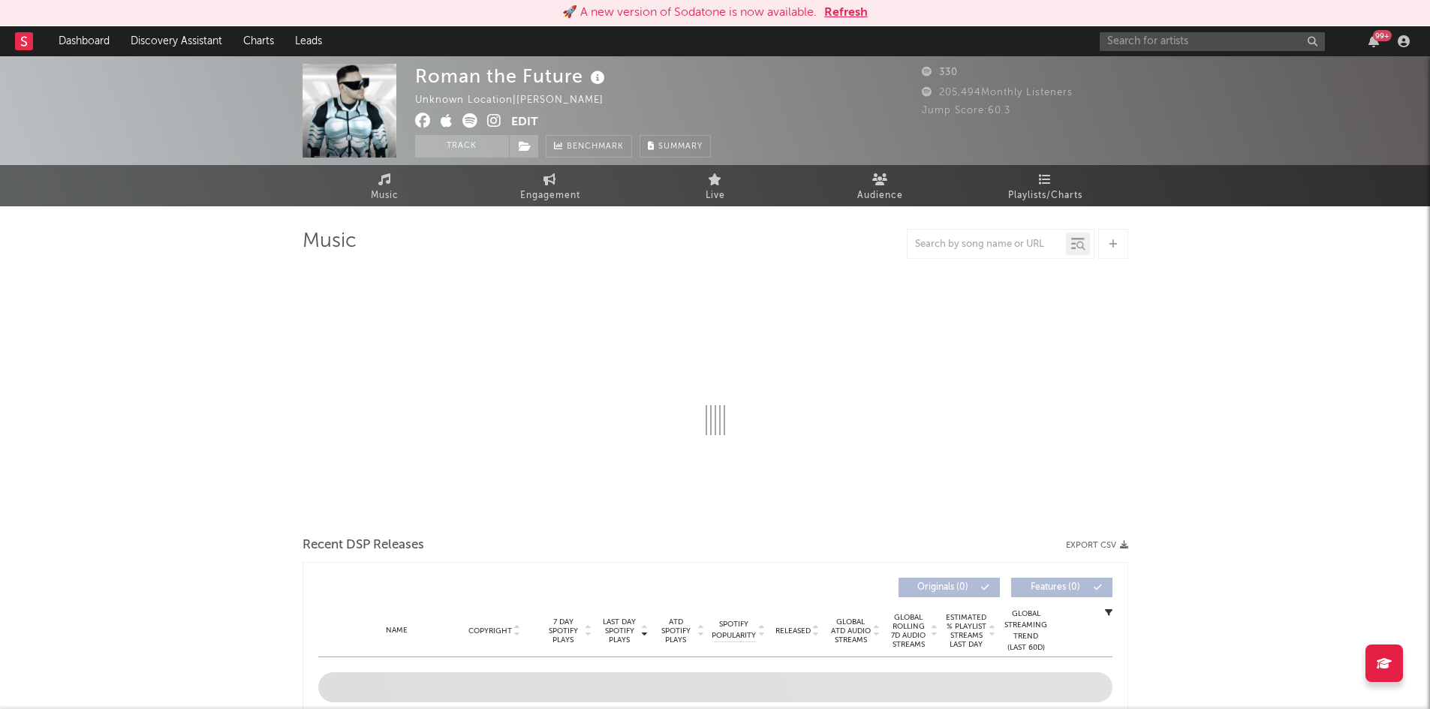
select select "6m"
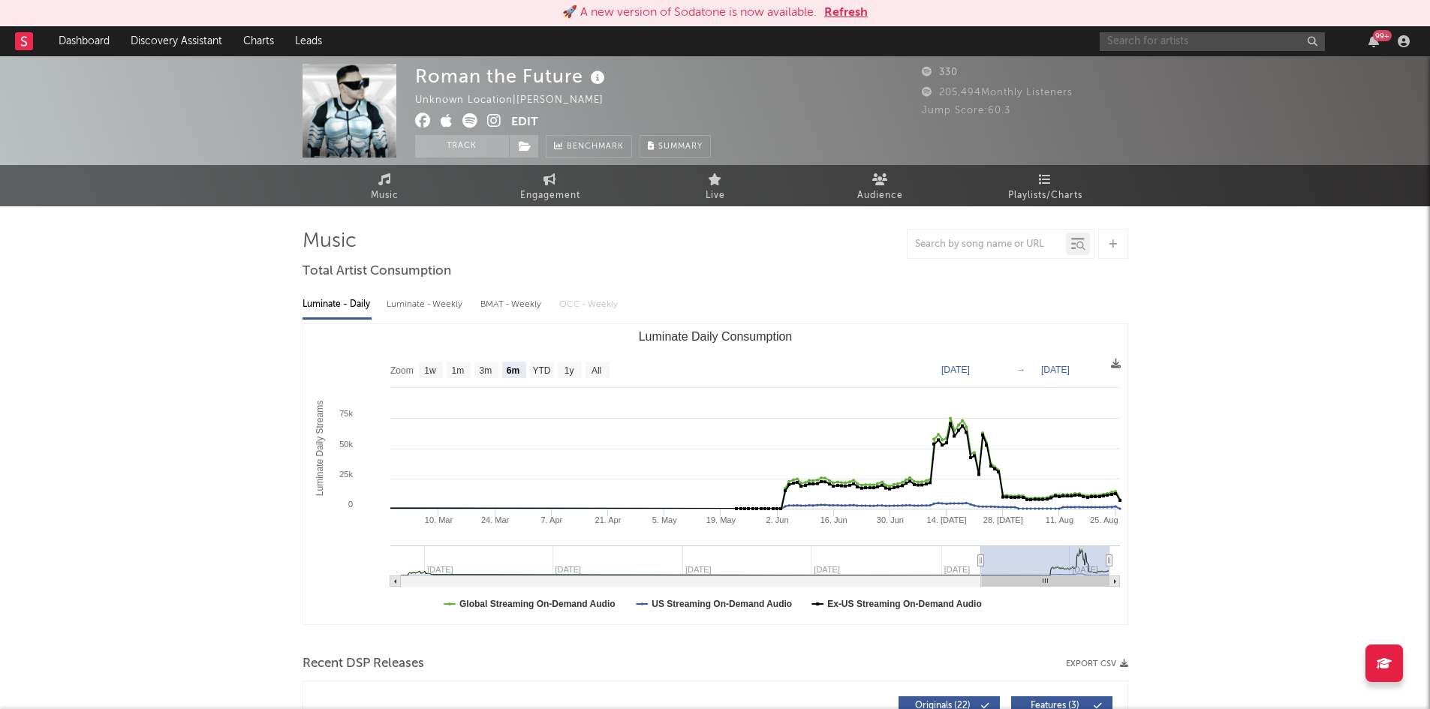
click at [1165, 43] on input "text" at bounding box center [1212, 41] width 225 height 19
click at [1165, 43] on input "rome y [PERSON_NAME]" at bounding box center [1212, 41] width 225 height 19
type input "rome & [PERSON_NAME]"
click at [1206, 79] on div "Rome & [PERSON_NAME]" at bounding box center [1234, 71] width 165 height 18
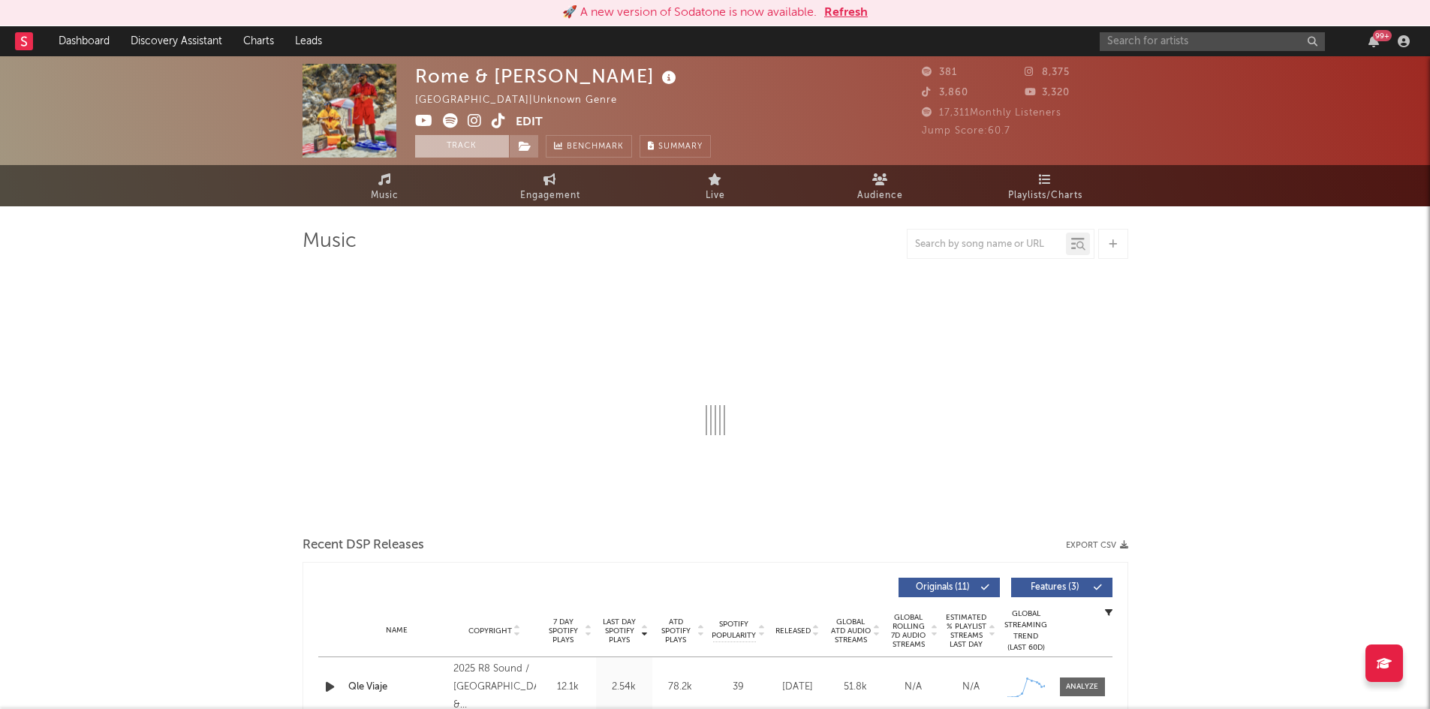
click at [465, 147] on button "Track" at bounding box center [462, 146] width 94 height 23
select select "1w"
